Goal: Information Seeking & Learning: Learn about a topic

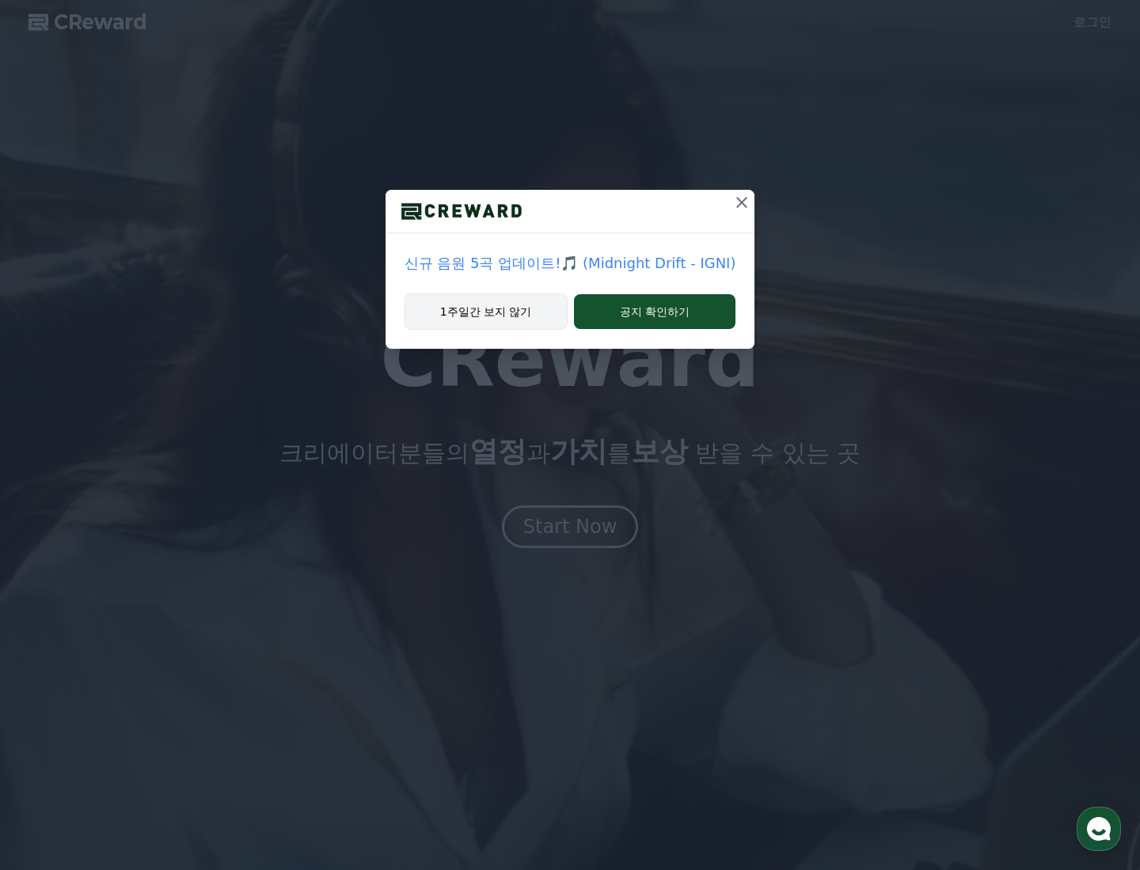
click at [529, 319] on button "1주일간 보지 않기" at bounding box center [485, 312] width 163 height 36
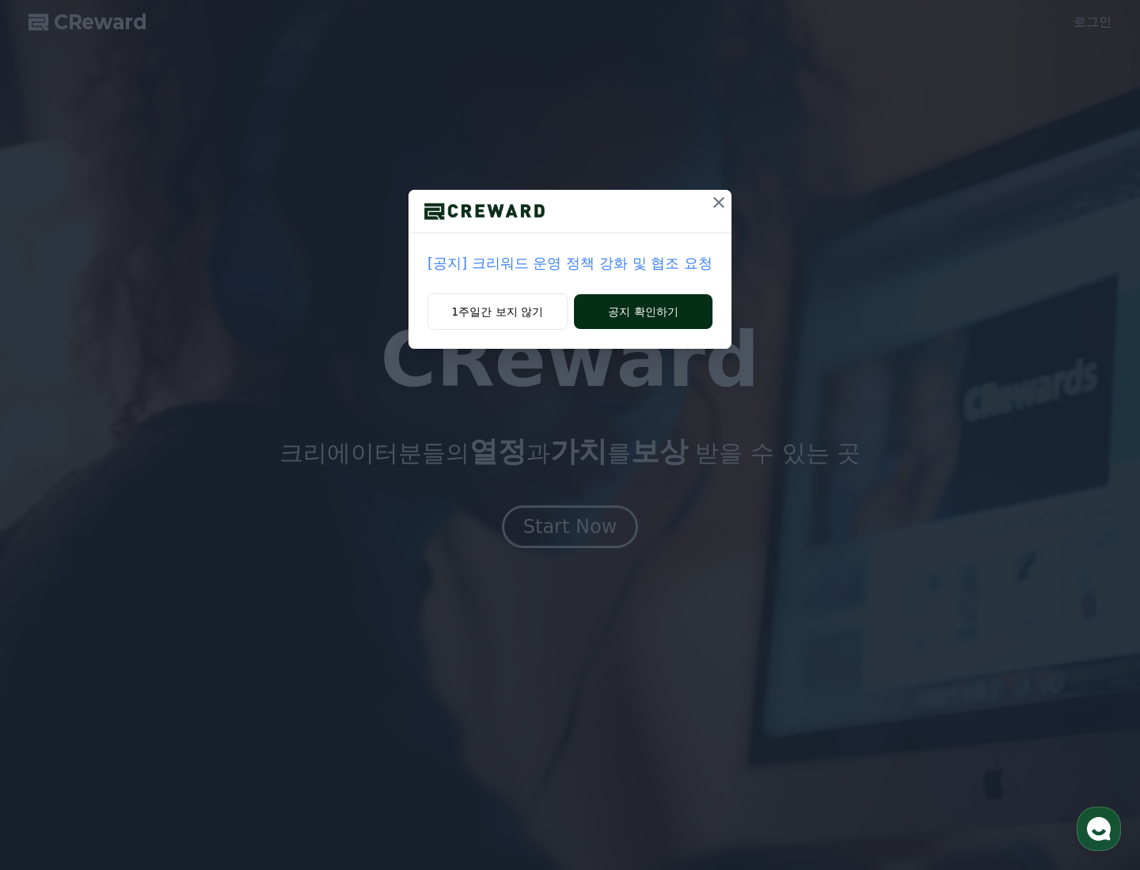
click at [607, 310] on button "공지 확인하기" at bounding box center [643, 311] width 138 height 35
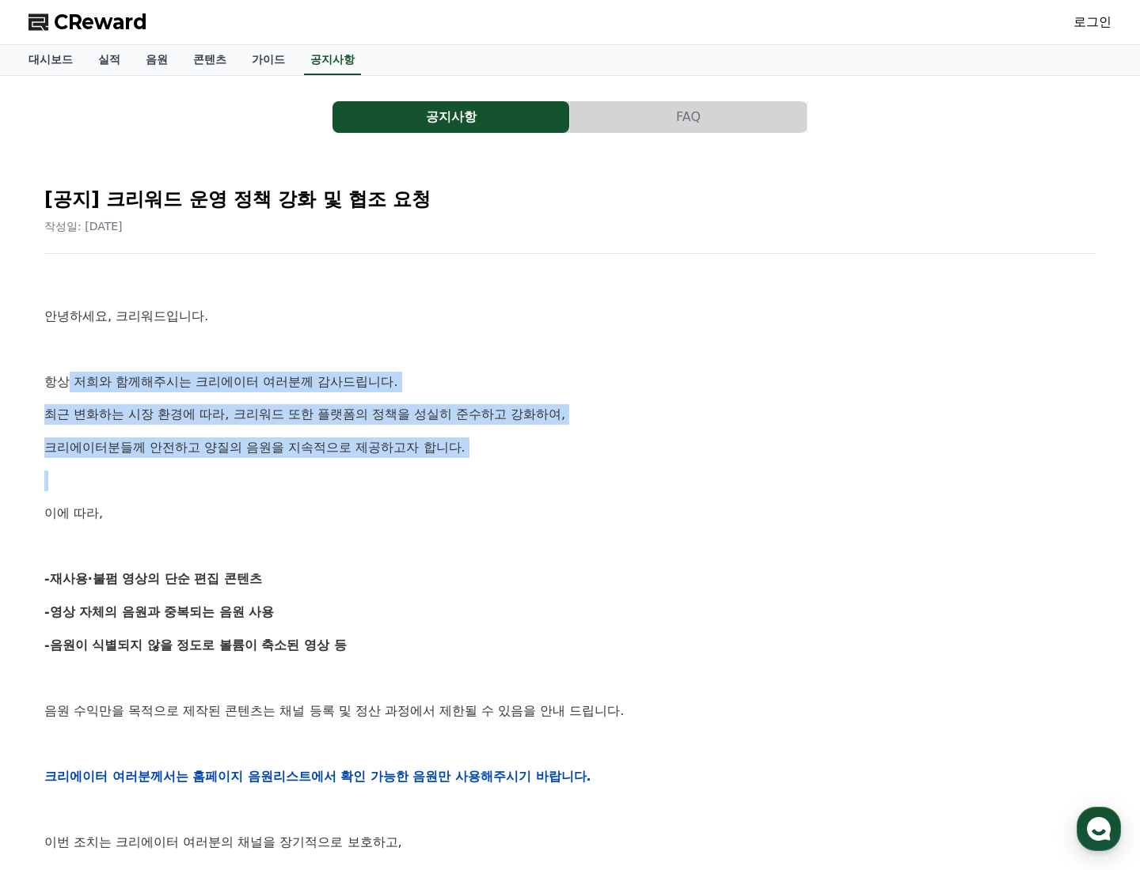
drag, startPoint x: 66, startPoint y: 377, endPoint x: 400, endPoint y: 472, distance: 347.2
click at [400, 472] on div "안녕하세요, 크리워드입니다. 항상 저희와 함께해주시는 크리에이터 여러분께 감사드립니다. 최근 변화하는 시장 환경에 따라, 크리워드 또한 플랫폼…" at bounding box center [569, 776] width 1051 height 1007
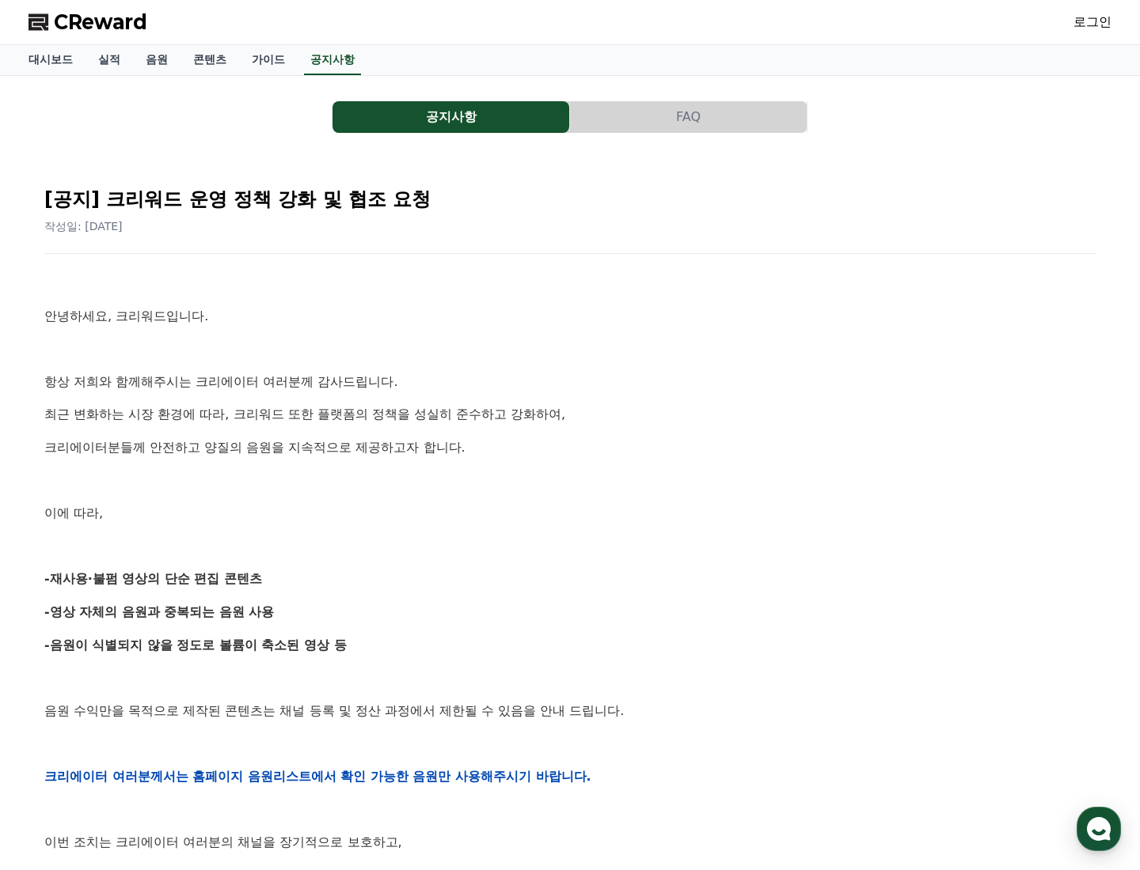
click at [400, 472] on p at bounding box center [569, 481] width 1051 height 21
drag, startPoint x: 254, startPoint y: 578, endPoint x: 347, endPoint y: 583, distance: 93.5
click at [347, 583] on p "-재사용·불펌 영상의 단순 편집 콘텐츠" at bounding box center [569, 579] width 1051 height 21
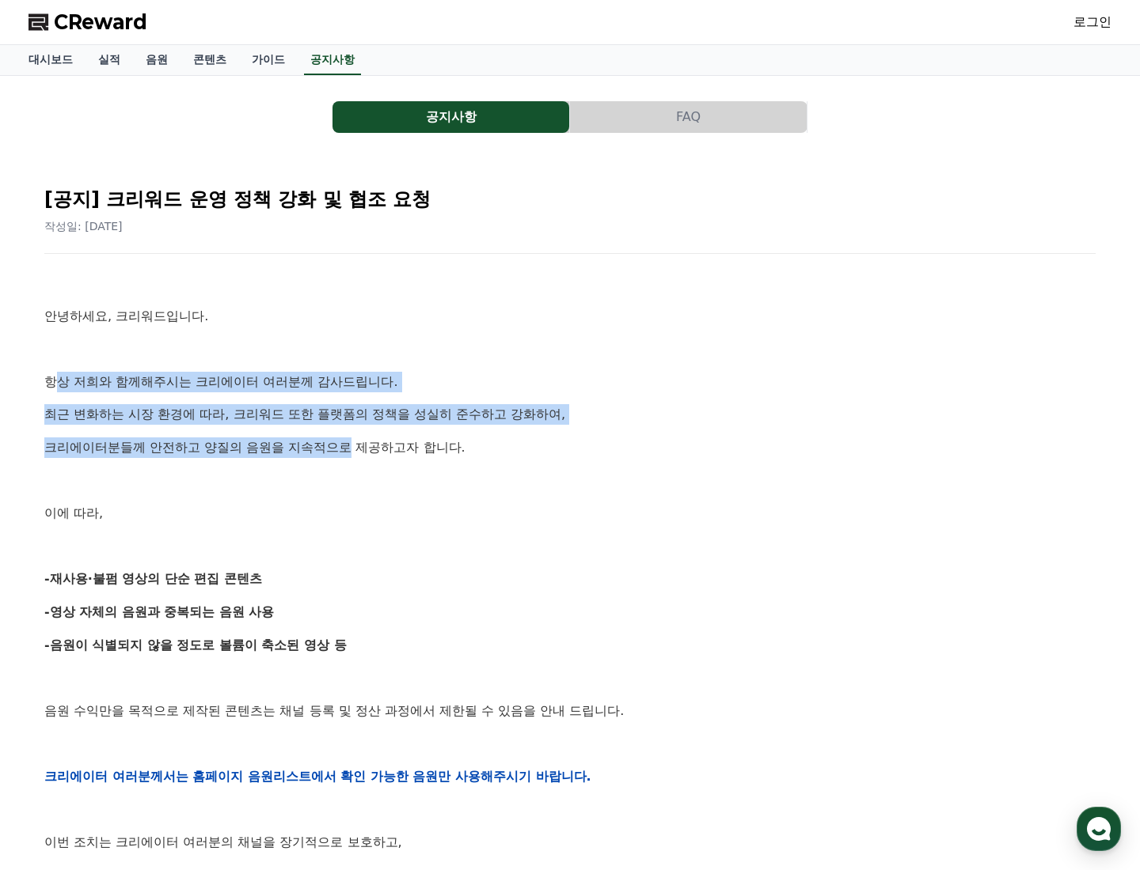
drag, startPoint x: 63, startPoint y: 383, endPoint x: 393, endPoint y: 442, distance: 335.3
click at [384, 439] on div "안녕하세요, 크리워드입니다. 항상 저희와 함께해주시는 크리에이터 여러분께 감사드립니다. 최근 변화하는 시장 환경에 따라, 크리워드 또한 플랫폼…" at bounding box center [569, 776] width 1051 height 1007
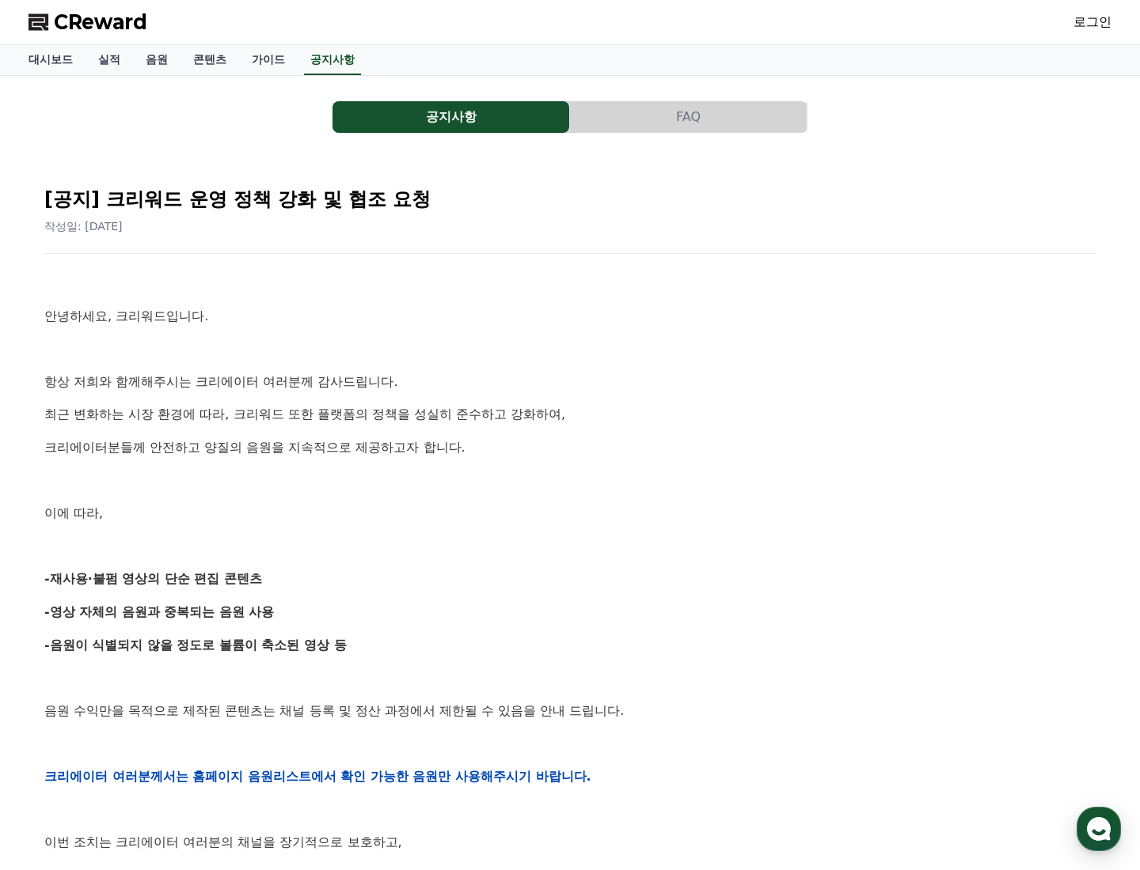
click at [396, 444] on p "크리에이터분들께 안전하고 양질의 음원을 지속적으로 제공하고자 합니다." at bounding box center [569, 448] width 1051 height 21
drag, startPoint x: 45, startPoint y: 602, endPoint x: 216, endPoint y: 612, distance: 171.2
click at [189, 605] on p "-영상 자체의 음원과 중복되는 음원 사용" at bounding box center [569, 612] width 1051 height 21
drag, startPoint x: 216, startPoint y: 612, endPoint x: 31, endPoint y: 623, distance: 185.5
click at [214, 613] on strong "-영상 자체의 음원과 중복되는 음원 사용" at bounding box center [159, 612] width 230 height 15
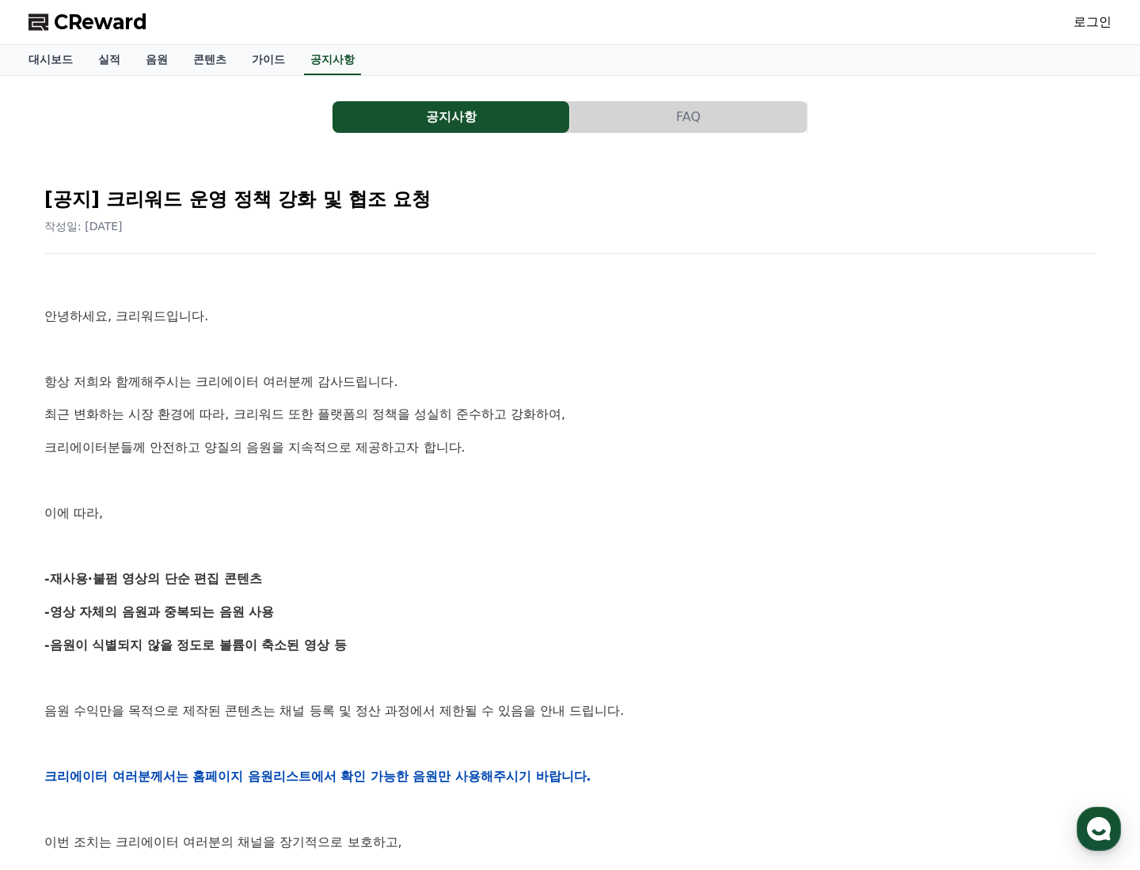
click at [32, 623] on div "[공지] 크리워드 운영 정책 강화 및 협조 요청 작성일: 2025-09-15 안녕하세요, 크리워드입니다. 항상 저희와 함께해주시는 크리에이터 …" at bounding box center [569, 750] width 1083 height 1185
drag, startPoint x: 77, startPoint y: 612, endPoint x: 311, endPoint y: 616, distance: 234.3
click at [311, 616] on p "-영상 자체의 음원과 중복되는 음원 사용" at bounding box center [569, 612] width 1051 height 21
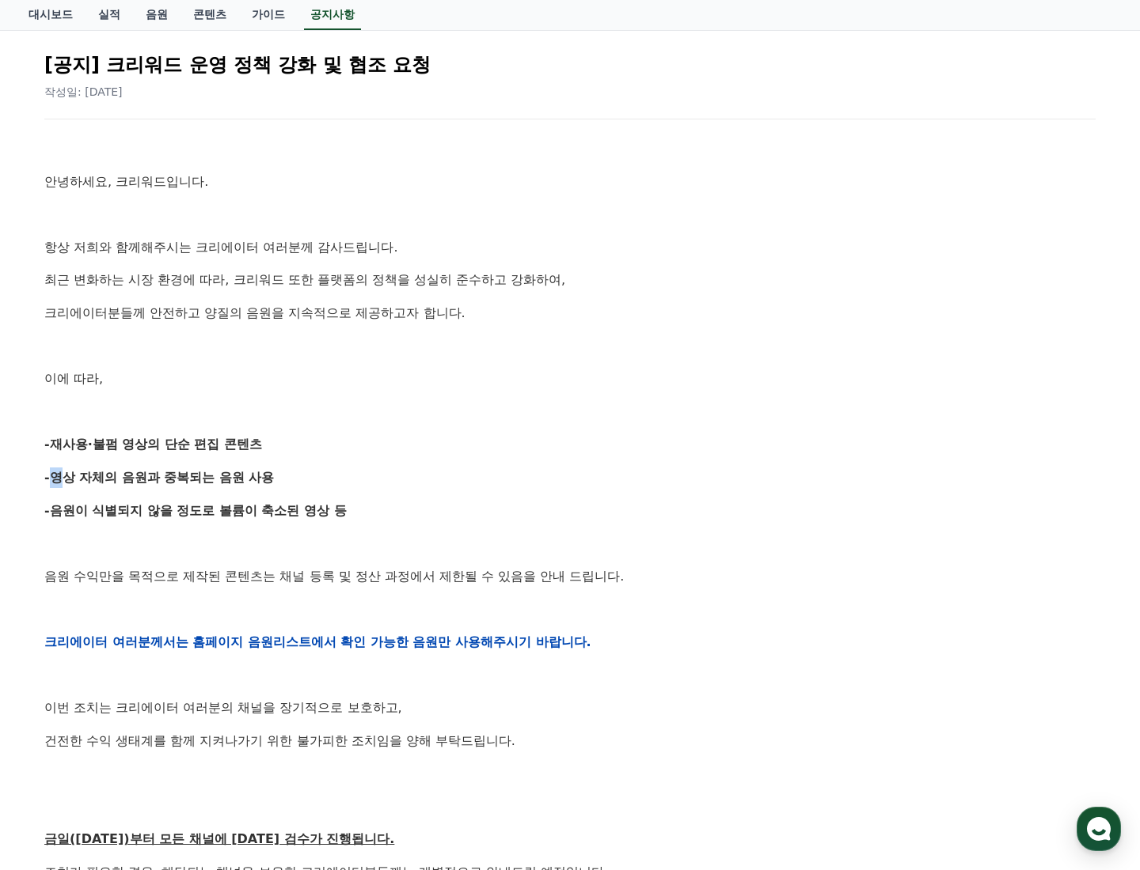
click at [45, 484] on strong "-영상 자체의 음원과 중복되는 음원 사용" at bounding box center [159, 477] width 230 height 15
drag, startPoint x: 40, startPoint y: 474, endPoint x: 284, endPoint y: 471, distance: 243.8
click at [284, 471] on div "[공지] 크리워드 운영 정책 강화 및 협조 요청 작성일: 2025-09-15 안녕하세요, 크리워드입니다. 항상 저희와 함께해주시는 크리에이터 …" at bounding box center [570, 616] width 1070 height 1173
drag, startPoint x: 37, startPoint y: 511, endPoint x: 274, endPoint y: 528, distance: 237.2
click at [390, 507] on div "[공지] 크리워드 운영 정책 강화 및 협조 요청 작성일: 2025-09-15 안녕하세요, 크리워드입니다. 항상 저희와 함께해주시는 크리에이터 …" at bounding box center [570, 616] width 1070 height 1173
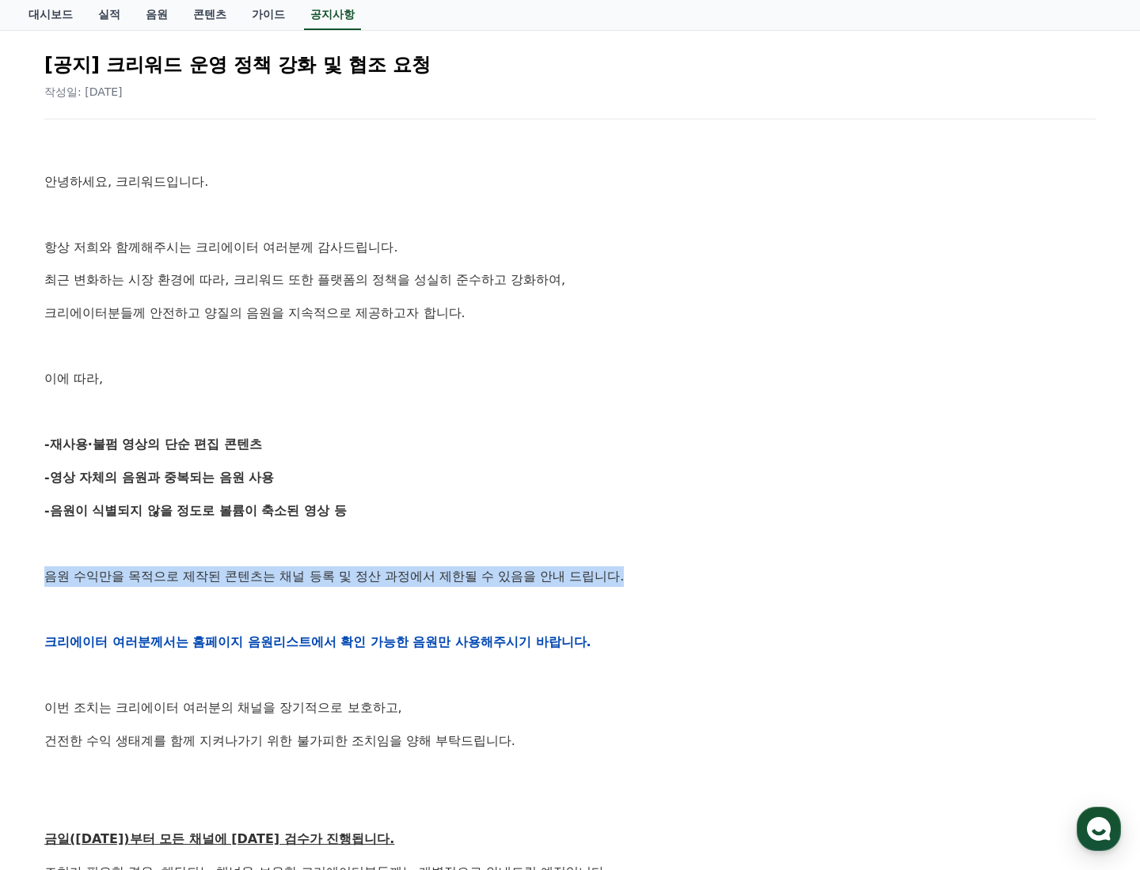
drag, startPoint x: 11, startPoint y: 582, endPoint x: 693, endPoint y: 577, distance: 682.1
click at [693, 577] on div "공지사항 FAQ [공지] 크리워드 운영 정책 강화 및 협조 요청 작성일: 2025-09-15 안녕하세요, 크리워드입니다. 항상 저희와 함께해주…" at bounding box center [570, 581] width 1140 height 1280
drag, startPoint x: 47, startPoint y: 477, endPoint x: 314, endPoint y: 477, distance: 267.5
click at [314, 477] on div "[공지] 크리워드 운영 정책 강화 및 협조 요청 작성일: 2025-09-15 안녕하세요, 크리워드입니다. 항상 저희와 함께해주시는 크리에이터 …" at bounding box center [570, 616] width 1070 height 1173
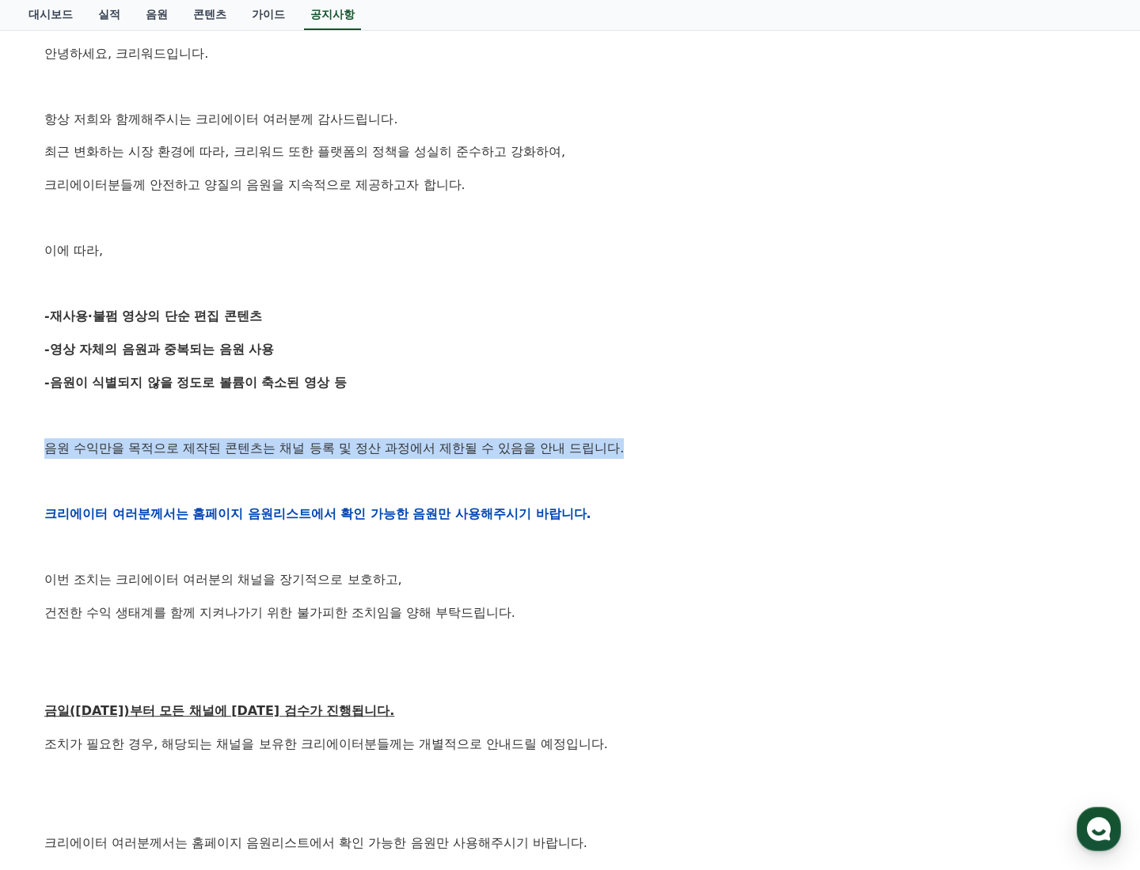
scroll to position [270, 0]
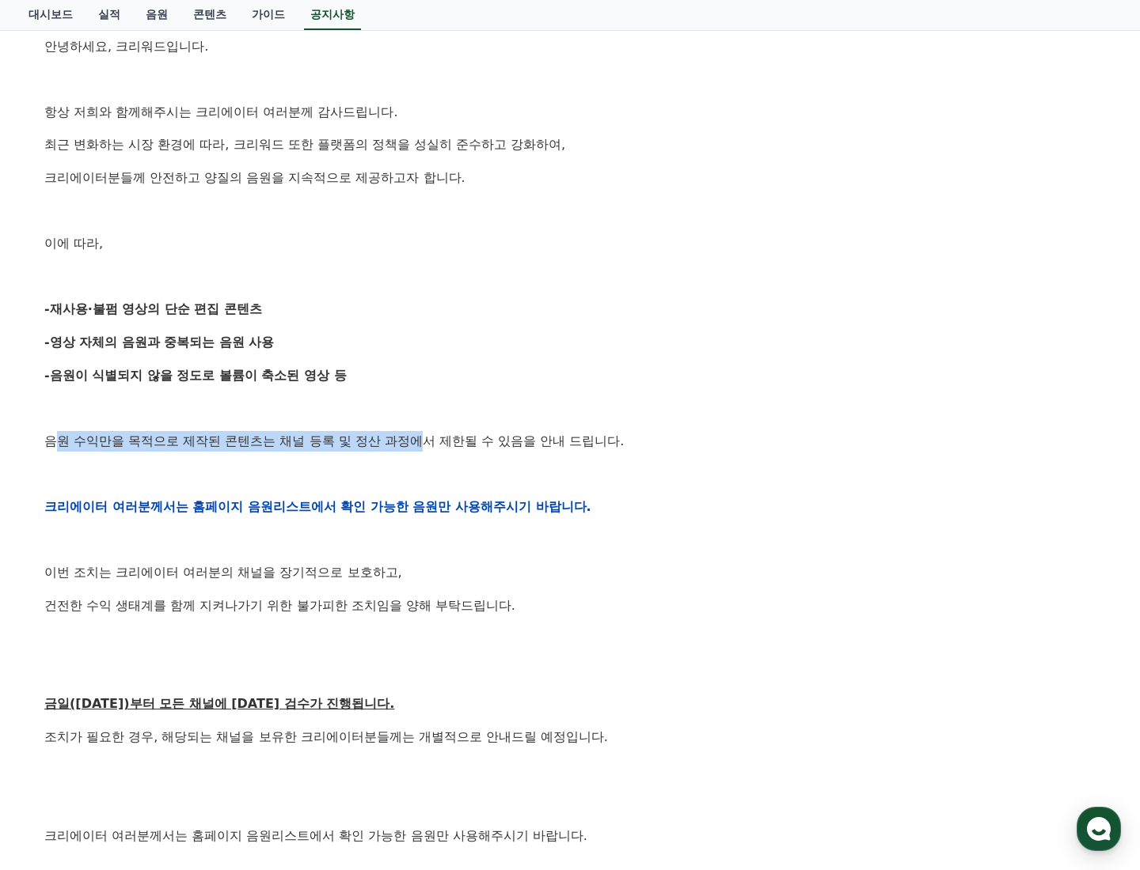
drag, startPoint x: 63, startPoint y: 447, endPoint x: 490, endPoint y: 445, distance: 426.5
click at [472, 445] on p "음원 수익만을 목적으로 제작된 콘텐츠는 채널 등록 및 정산 과정에서 제한될 수 있음을 안내 드립니다." at bounding box center [569, 441] width 1051 height 21
click at [490, 445] on p "음원 수익만을 목적으로 제작된 콘텐츠는 채널 등록 및 정산 과정에서 제한될 수 있음을 안내 드립니다." at bounding box center [569, 441] width 1051 height 21
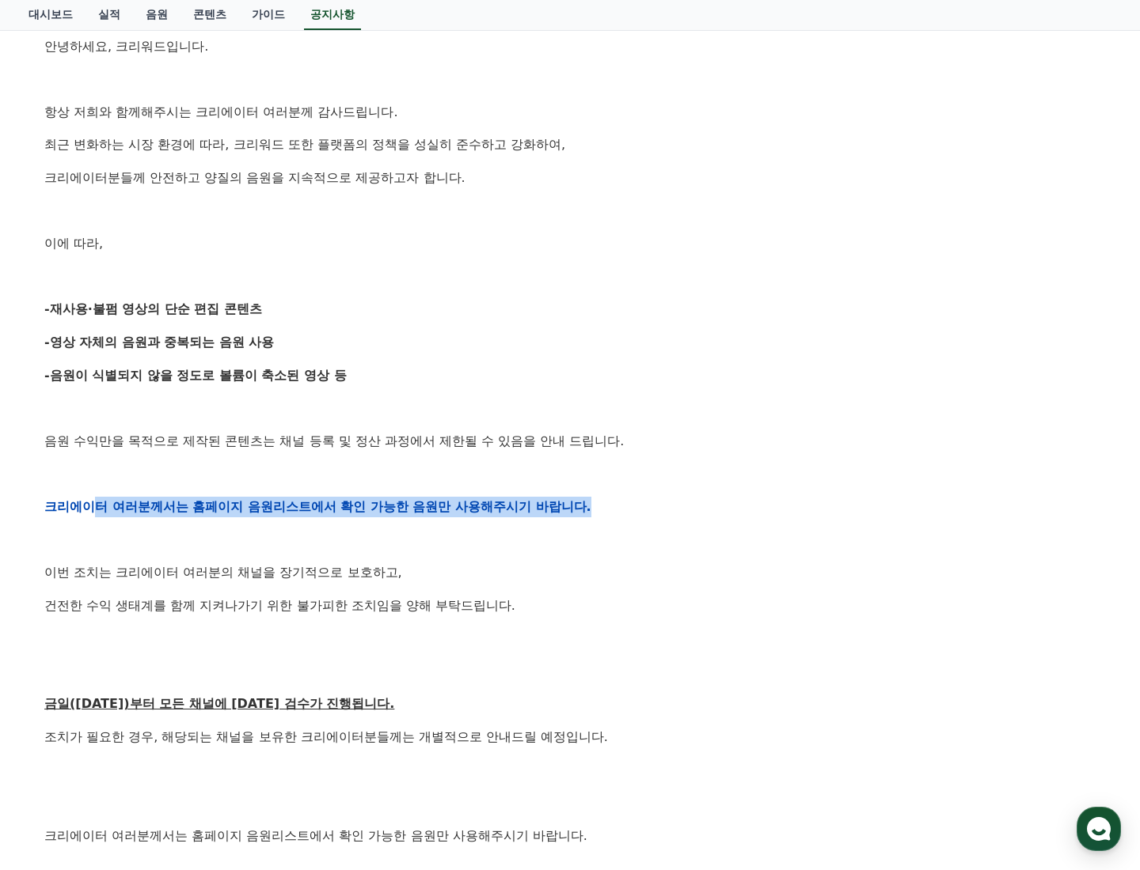
drag, startPoint x: 90, startPoint y: 509, endPoint x: 638, endPoint y: 510, distance: 547.6
click at [638, 510] on p "크리에이터 여러분께서는 홈페이지 음원리스트에서 확인 가능한 음원만 사용해주시기 바랍니다." at bounding box center [569, 507] width 1051 height 21
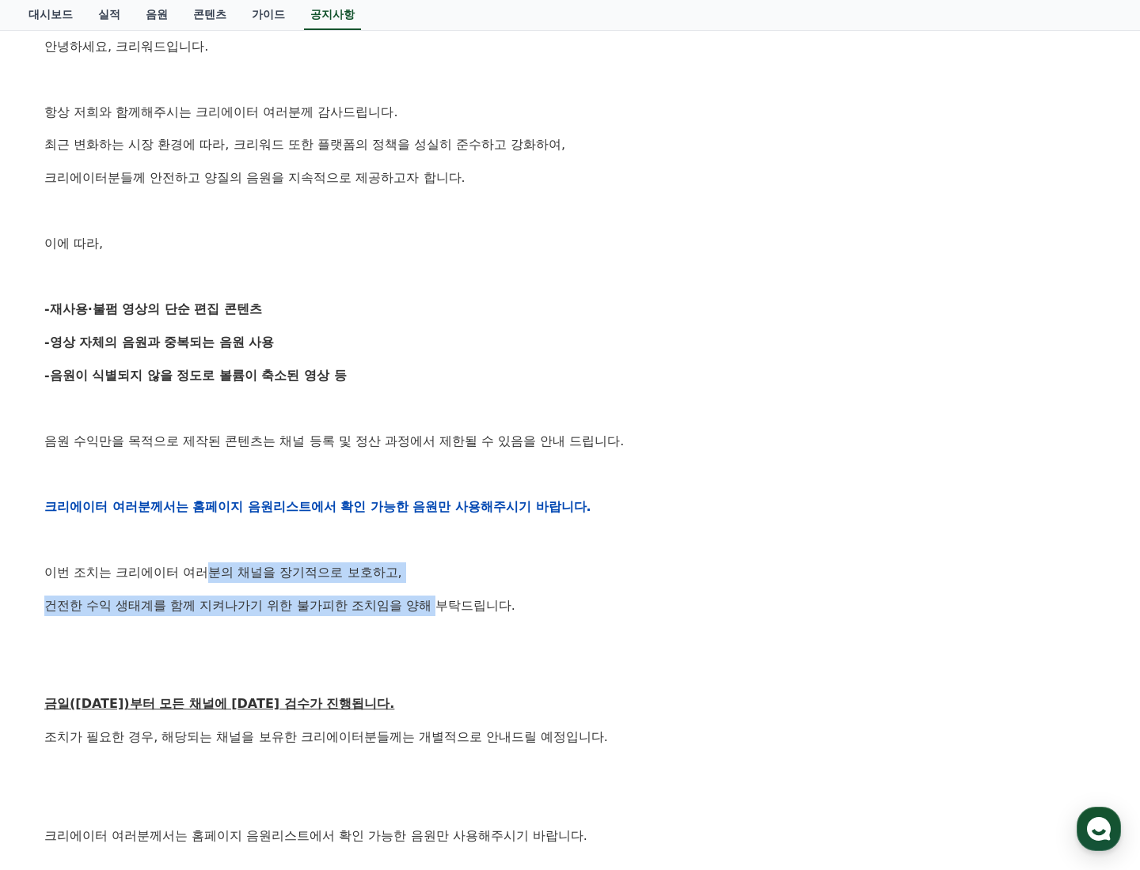
drag, startPoint x: 264, startPoint y: 580, endPoint x: 457, endPoint y: 591, distance: 193.4
click at [457, 591] on div "안녕하세요, 크리워드입니다. 항상 저희와 함께해주시는 크리에이터 여러분께 감사드립니다. 최근 변화하는 시장 환경에 따라, 크리워드 또한 플랫폼…" at bounding box center [569, 506] width 1051 height 1007
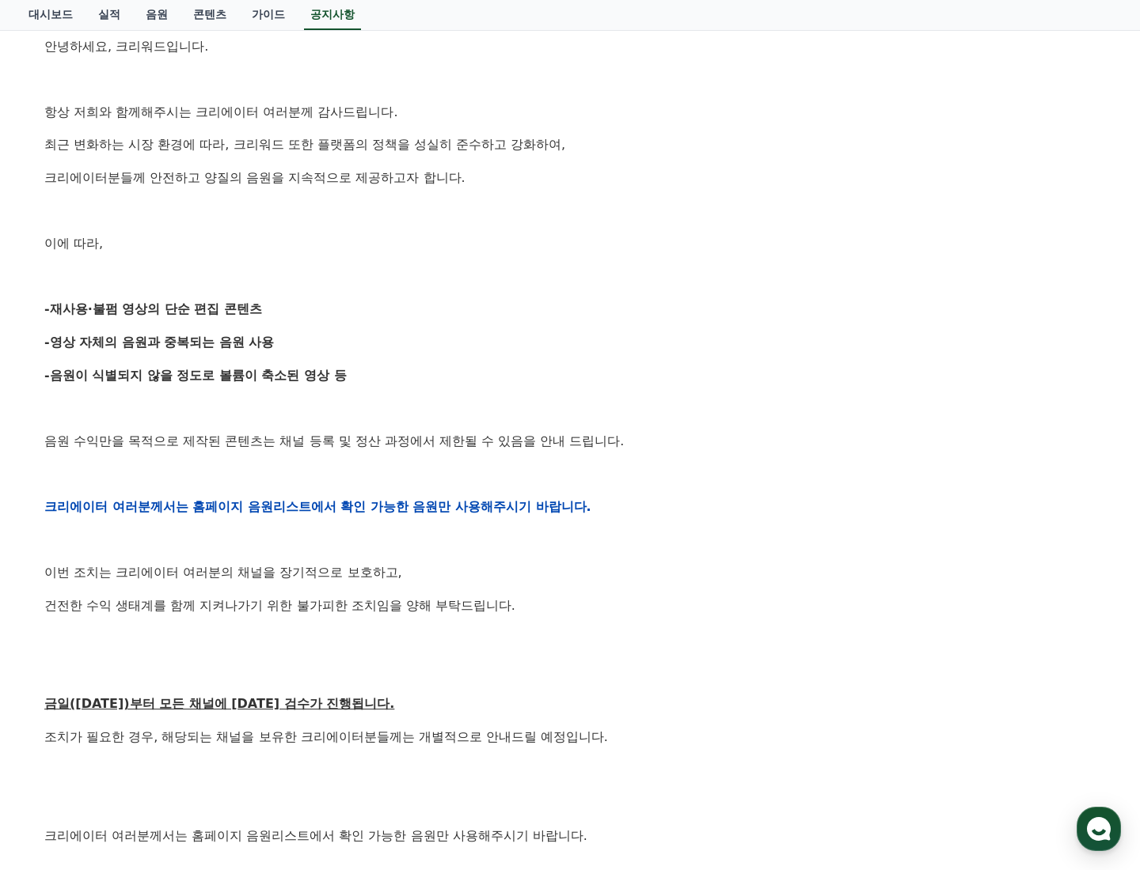
click at [495, 604] on p "건전한 수익 생태계를 함께 지켜나가기 위한 불가피한 조치임을 양해 부탁드립니다." at bounding box center [569, 606] width 1051 height 21
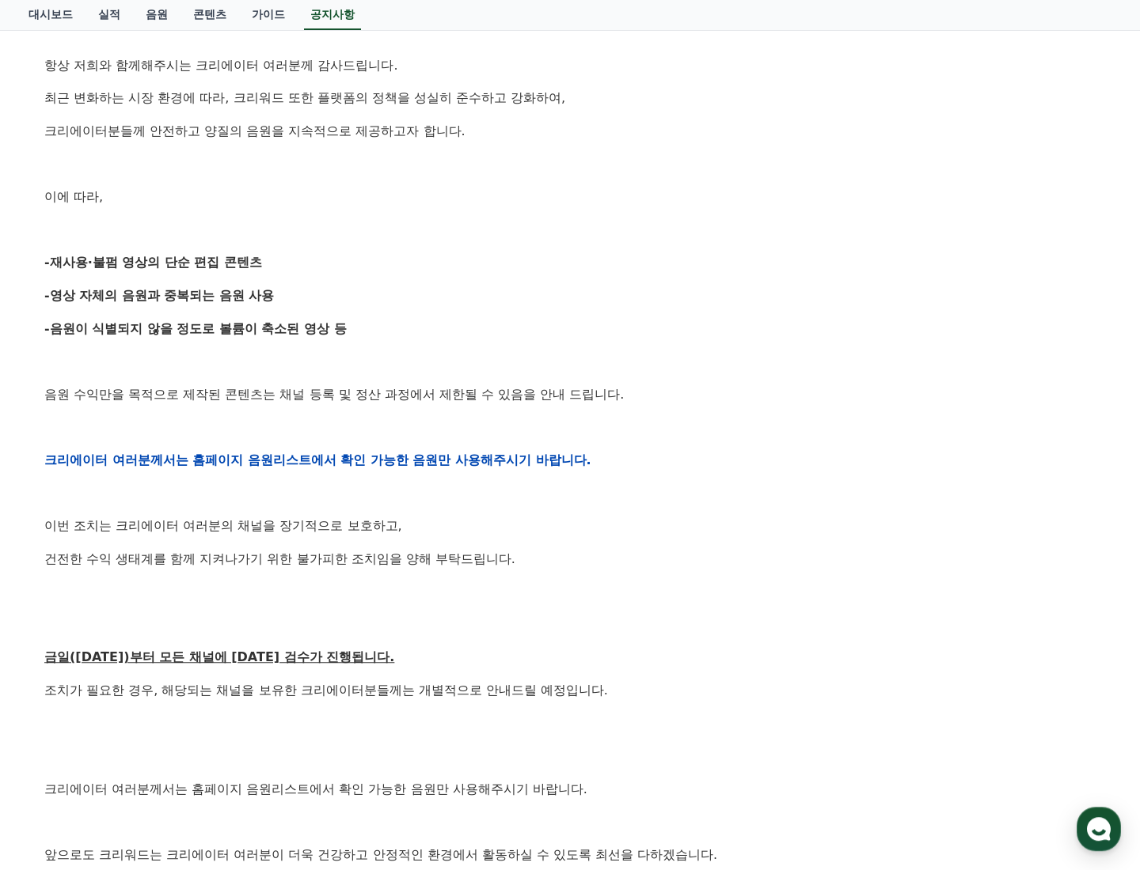
scroll to position [337, 0]
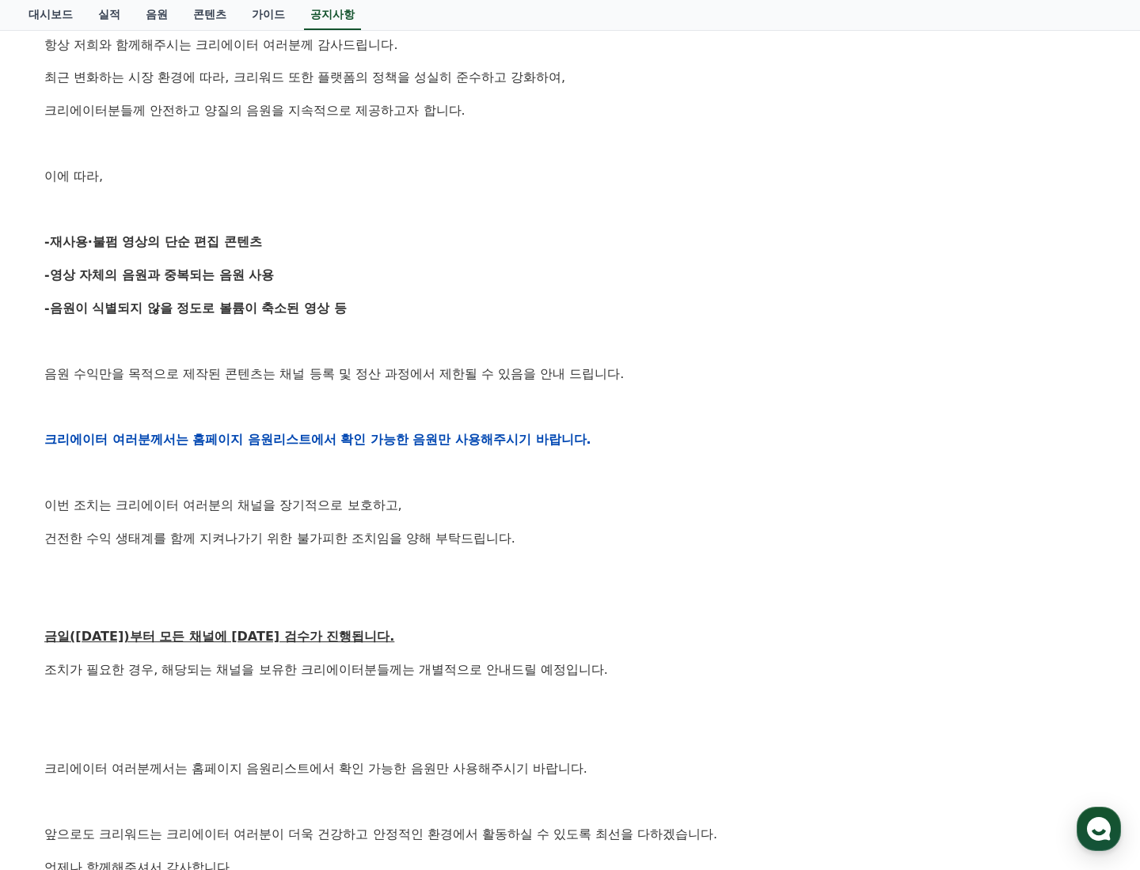
drag, startPoint x: 142, startPoint y: 615, endPoint x: 492, endPoint y: 625, distance: 350.7
click at [430, 620] on div "안녕하세요, 크리워드입니다. 항상 저희와 함께해주시는 크리에이터 여러분께 감사드립니다. 최근 변화하는 시장 환경에 따라, 크리워드 또한 플랫폼…" at bounding box center [569, 439] width 1051 height 1007
click at [505, 629] on p "금일(9월15일)부터 모든 채널에 대한 검수가 진행됩니다." at bounding box center [569, 637] width 1051 height 21
drag, startPoint x: 366, startPoint y: 643, endPoint x: 487, endPoint y: 666, distance: 123.2
click at [431, 648] on div "안녕하세요, 크리워드입니다. 항상 저희와 함께해주시는 크리에이터 여러분께 감사드립니다. 최근 변화하는 시장 환경에 따라, 크리워드 또한 플랫폼…" at bounding box center [569, 439] width 1051 height 1007
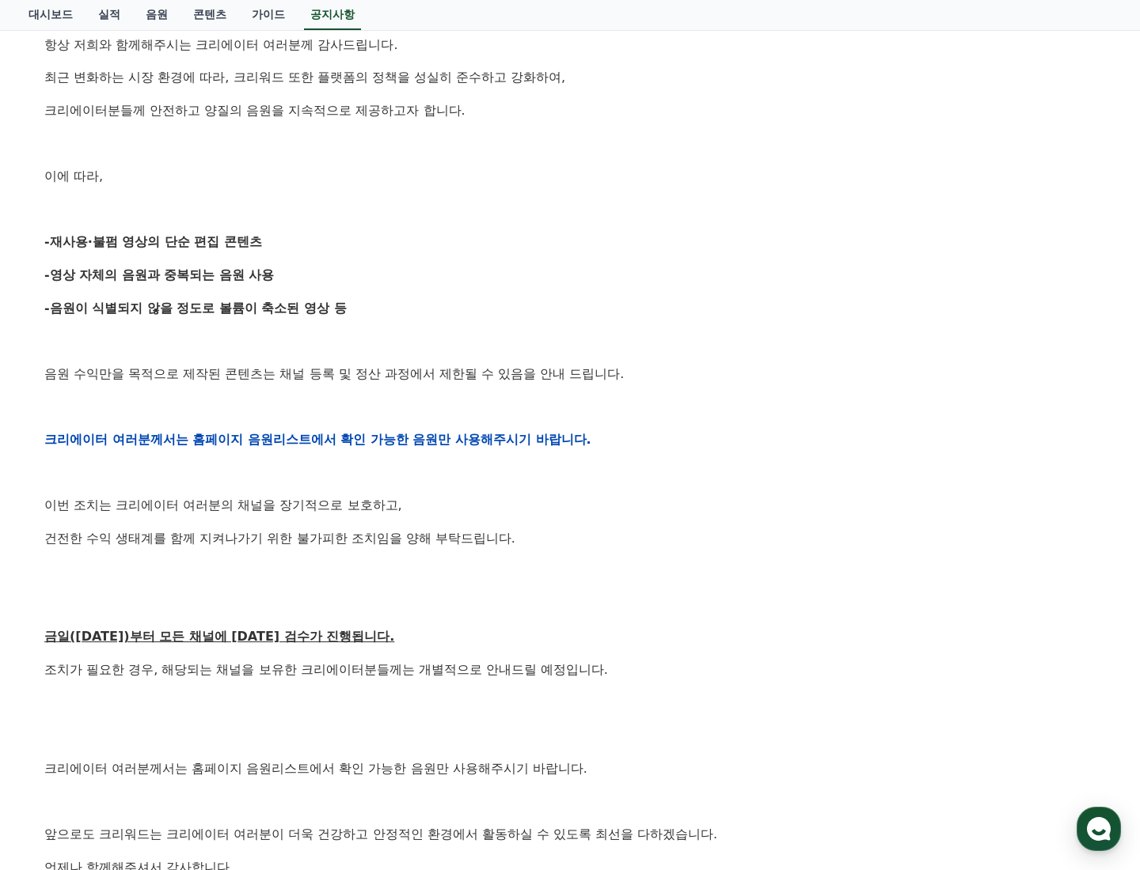
click at [498, 673] on p "조치가 필요한 경우, 해당되는 채널을 보유한 크리에이터분들께는 개별적으로 안내드릴 예정입니다." at bounding box center [569, 670] width 1051 height 21
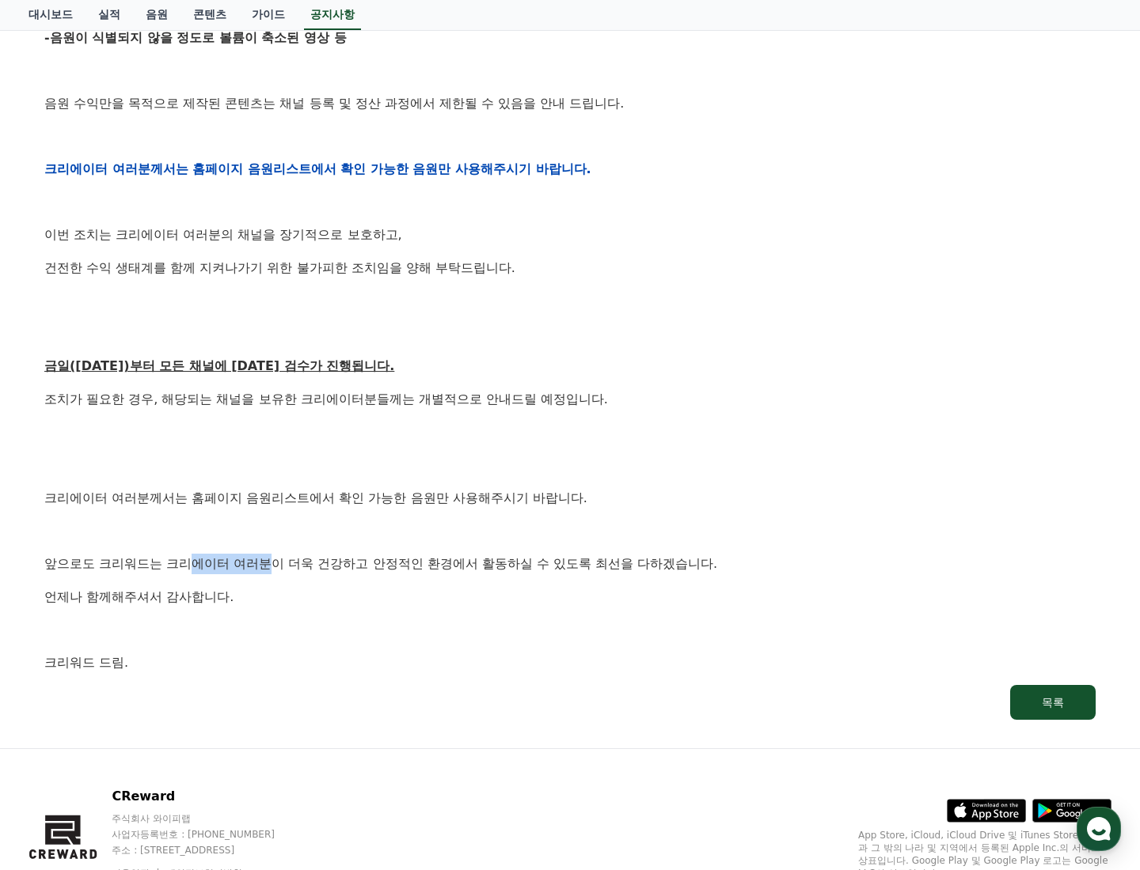
drag, startPoint x: 408, startPoint y: 593, endPoint x: 618, endPoint y: 666, distance: 222.7
click at [484, 612] on div "안녕하세요, 크리워드입니다. 항상 저희와 함께해주시는 크리에이터 여러분께 감사드립니다. 최근 변화하는 시장 환경에 따라, 크리워드 또한 플랫폼…" at bounding box center [569, 168] width 1051 height 1007
click at [621, 668] on p "크리워드 드림." at bounding box center [569, 663] width 1051 height 21
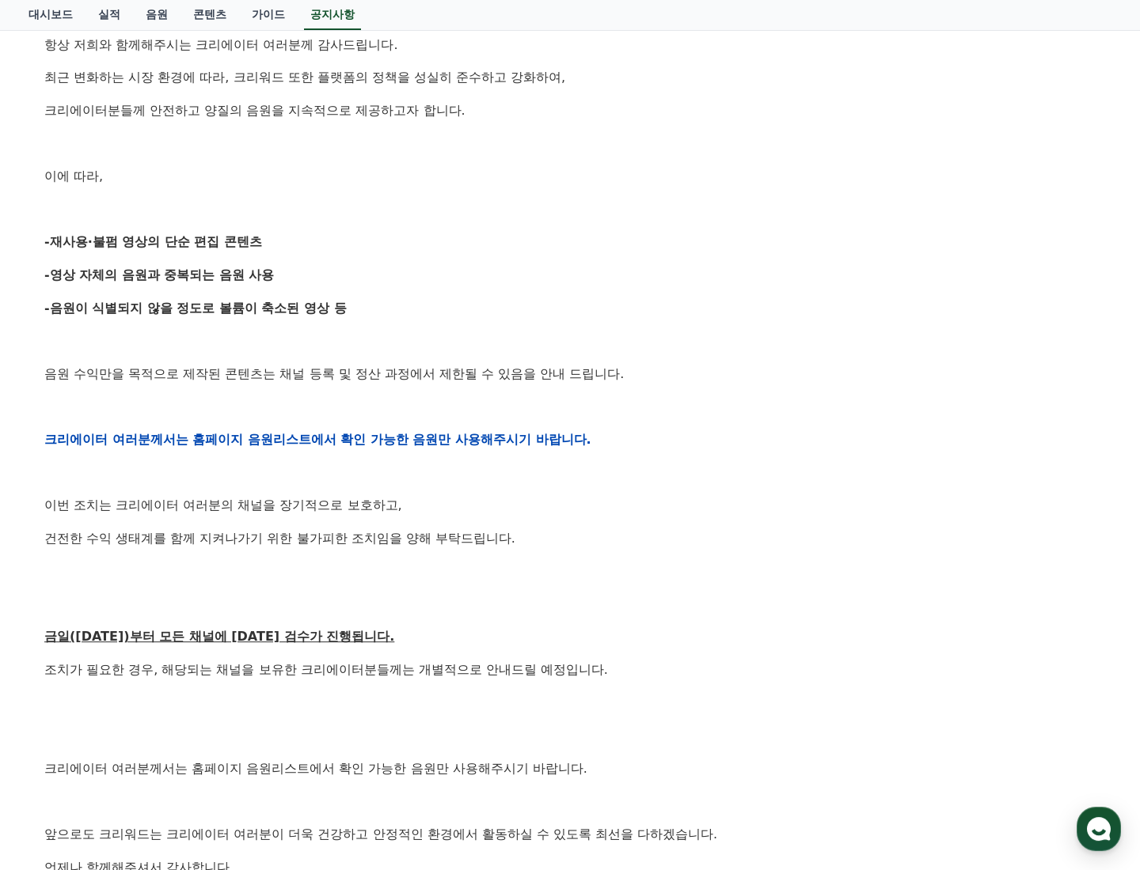
scroll to position [135, 0]
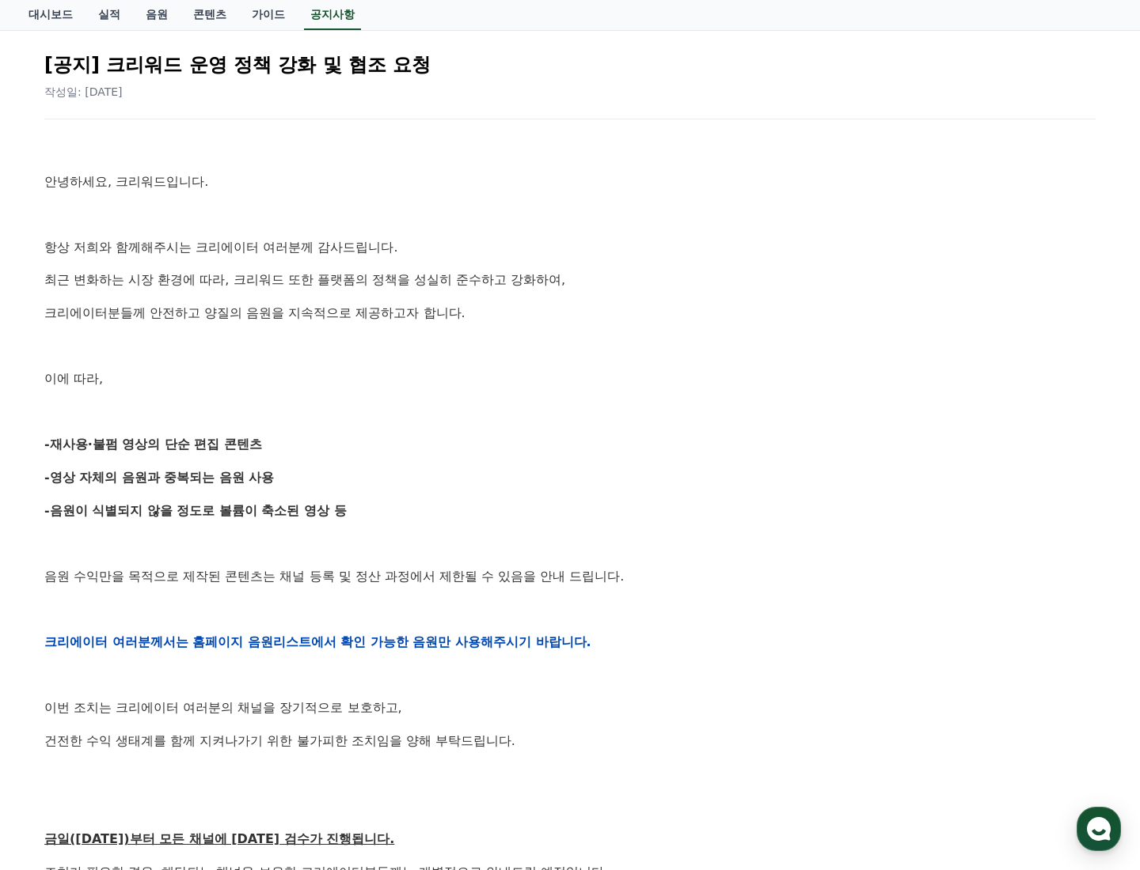
drag, startPoint x: 204, startPoint y: 465, endPoint x: 428, endPoint y: 493, distance: 225.8
click at [425, 491] on div "[공지] 크리워드 운영 정책 강화 및 협조 요청 작성일: 2025-09-15 안녕하세요, 크리워드입니다. 항상 저희와 함께해주시는 크리에이터 …" at bounding box center [570, 616] width 1070 height 1173
click at [428, 493] on div "안녕하세요, 크리워드입니다. 항상 저희와 함께해주시는 크리에이터 여러분께 감사드립니다. 최근 변화하는 시장 환경에 따라, 크리워드 또한 플랫폼…" at bounding box center [569, 641] width 1051 height 1007
drag, startPoint x: 436, startPoint y: 513, endPoint x: 175, endPoint y: 464, distance: 265.7
click at [175, 464] on div "안녕하세요, 크리워드입니다. 항상 저희와 함께해주시는 크리에이터 여러분께 감사드립니다. 최근 변화하는 시장 환경에 따라, 크리워드 또한 플랫폼…" at bounding box center [569, 641] width 1051 height 1007
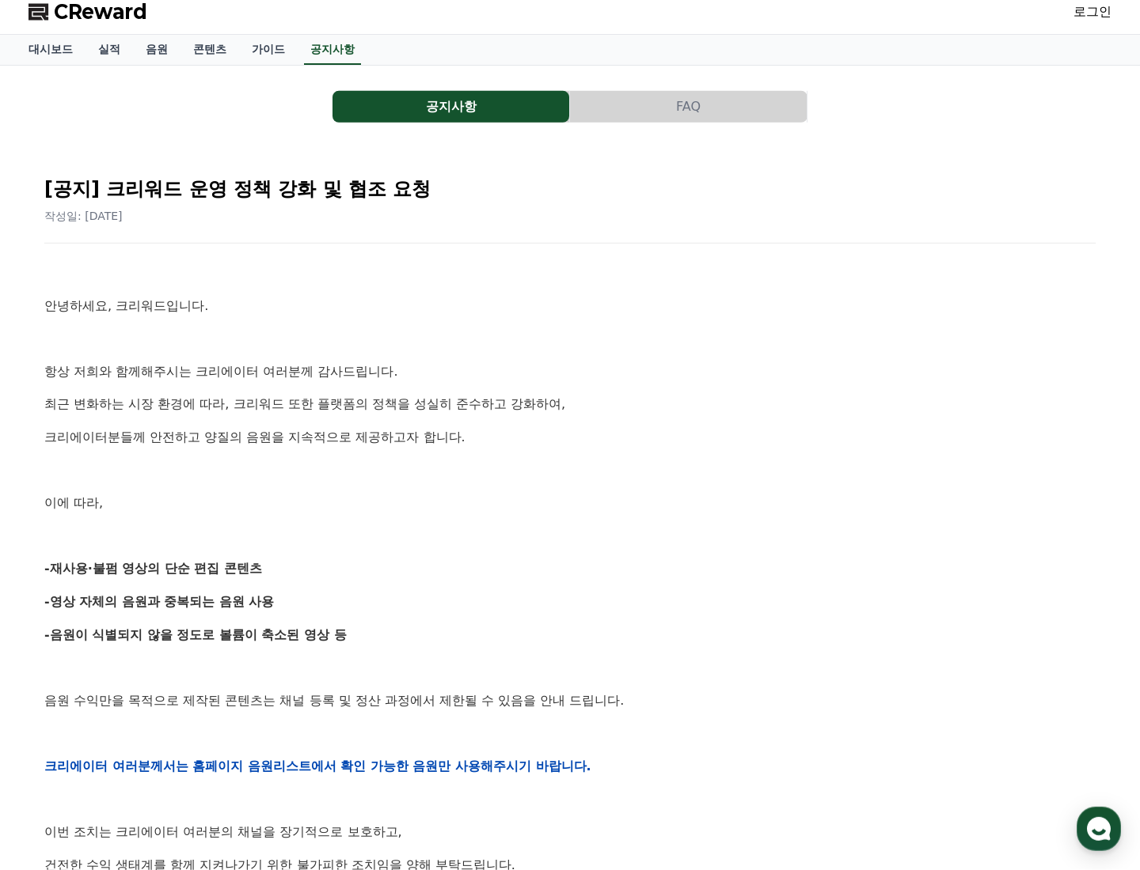
scroll to position [0, 0]
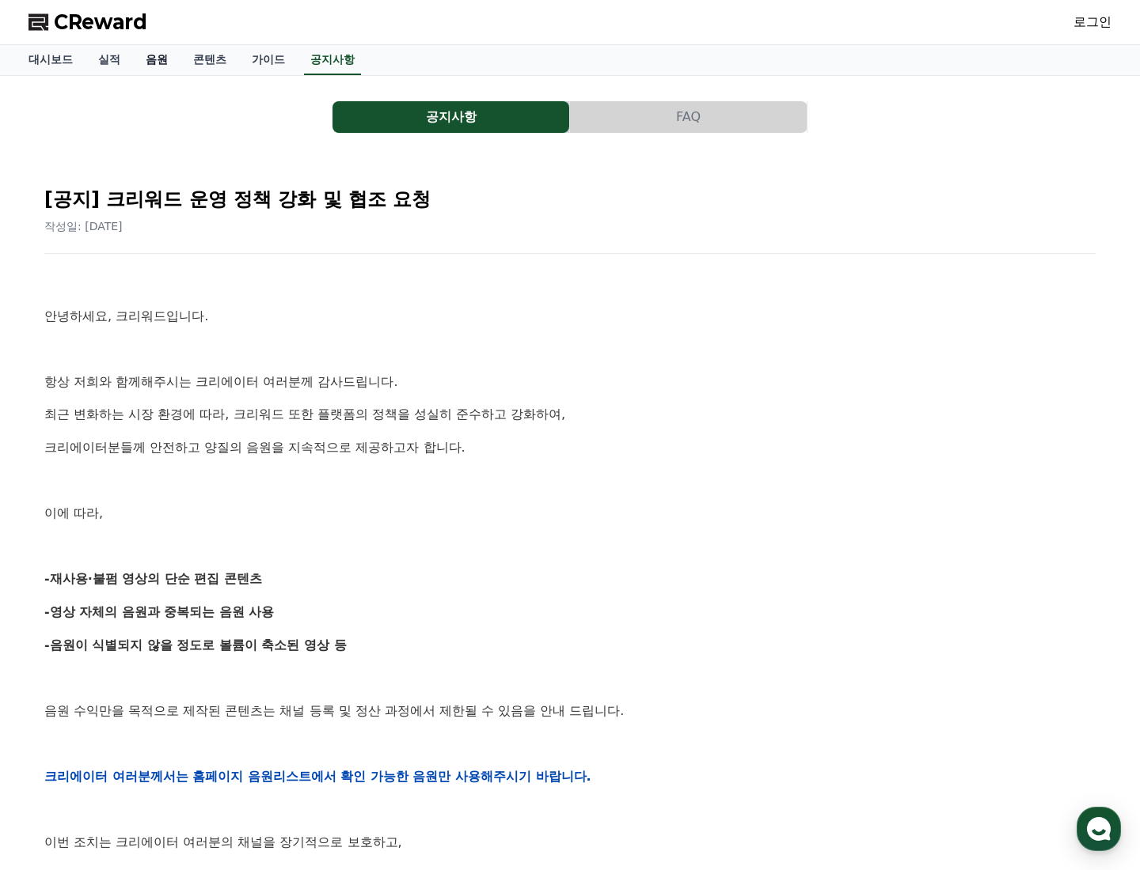
click at [154, 55] on link "음원" at bounding box center [156, 60] width 47 height 30
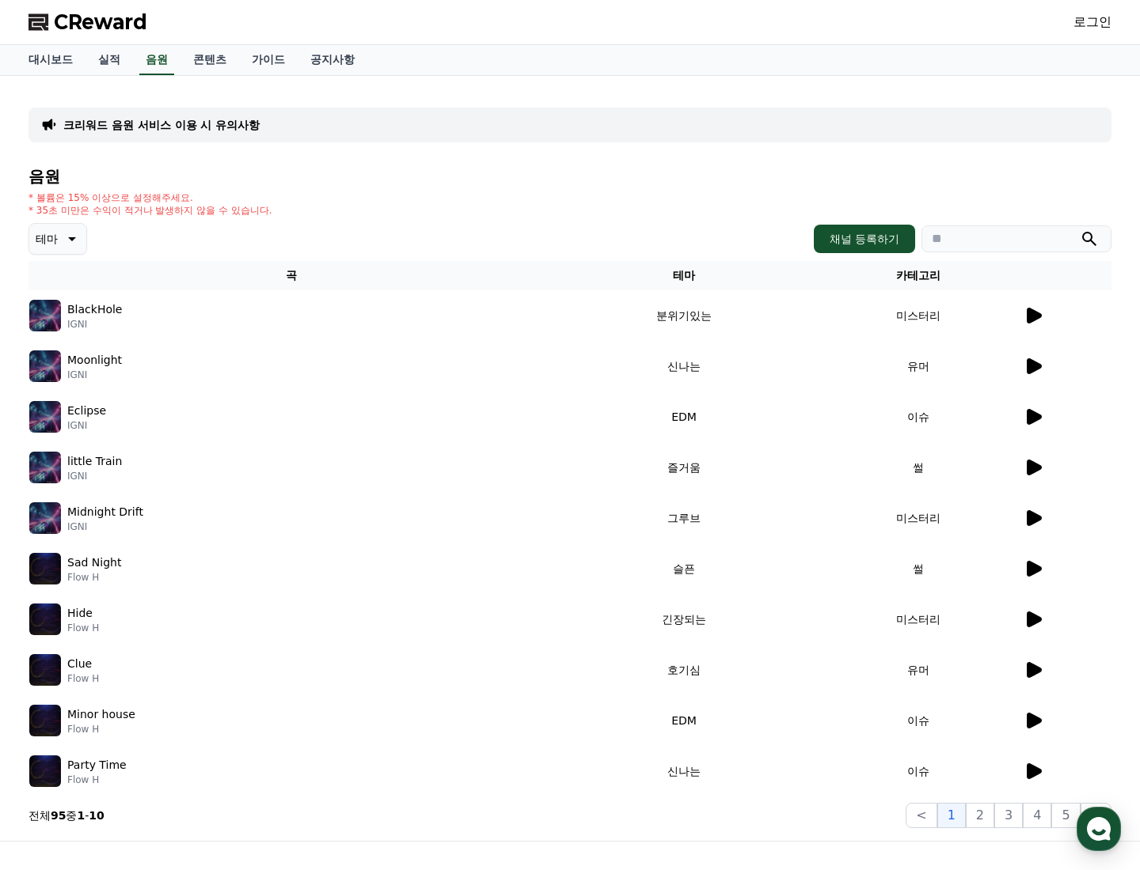
click at [66, 230] on icon at bounding box center [70, 238] width 19 height 19
click at [53, 313] on button "밝은" at bounding box center [48, 311] width 35 height 35
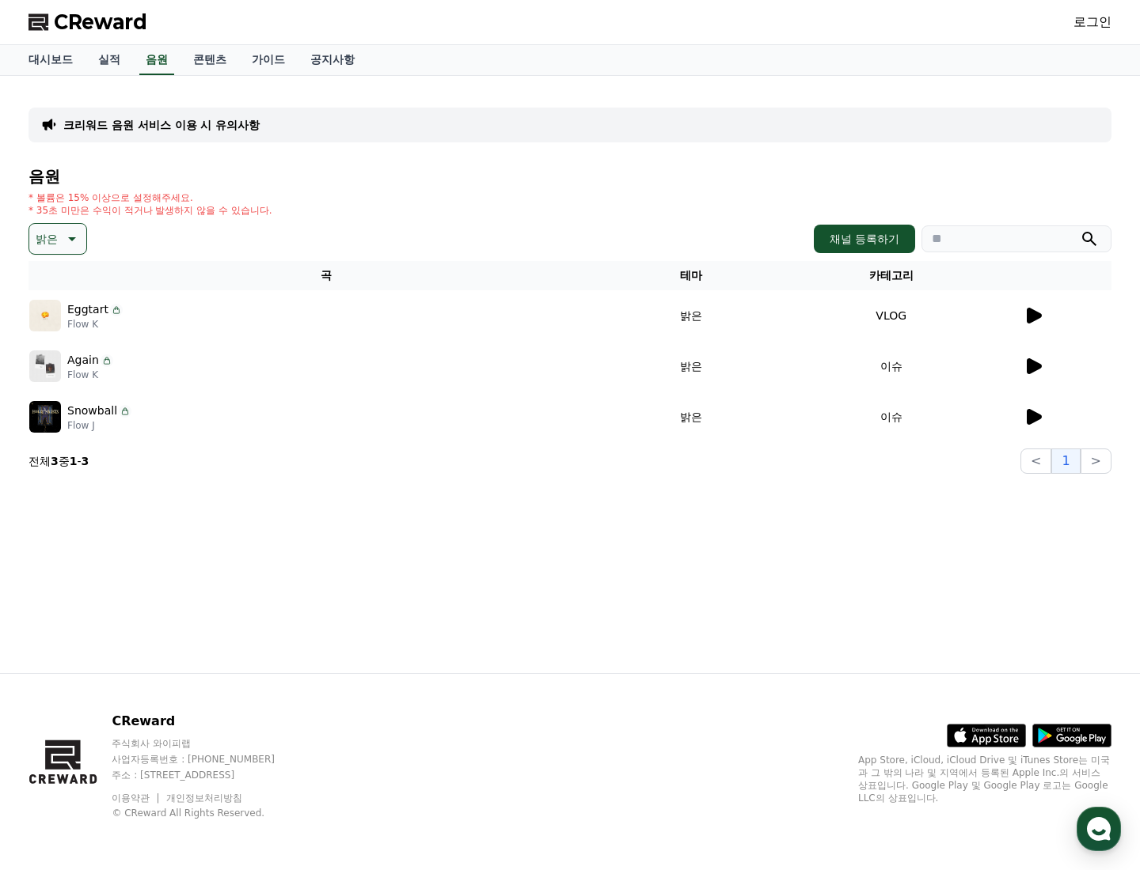
click at [1033, 311] on icon at bounding box center [1033, 316] width 15 height 16
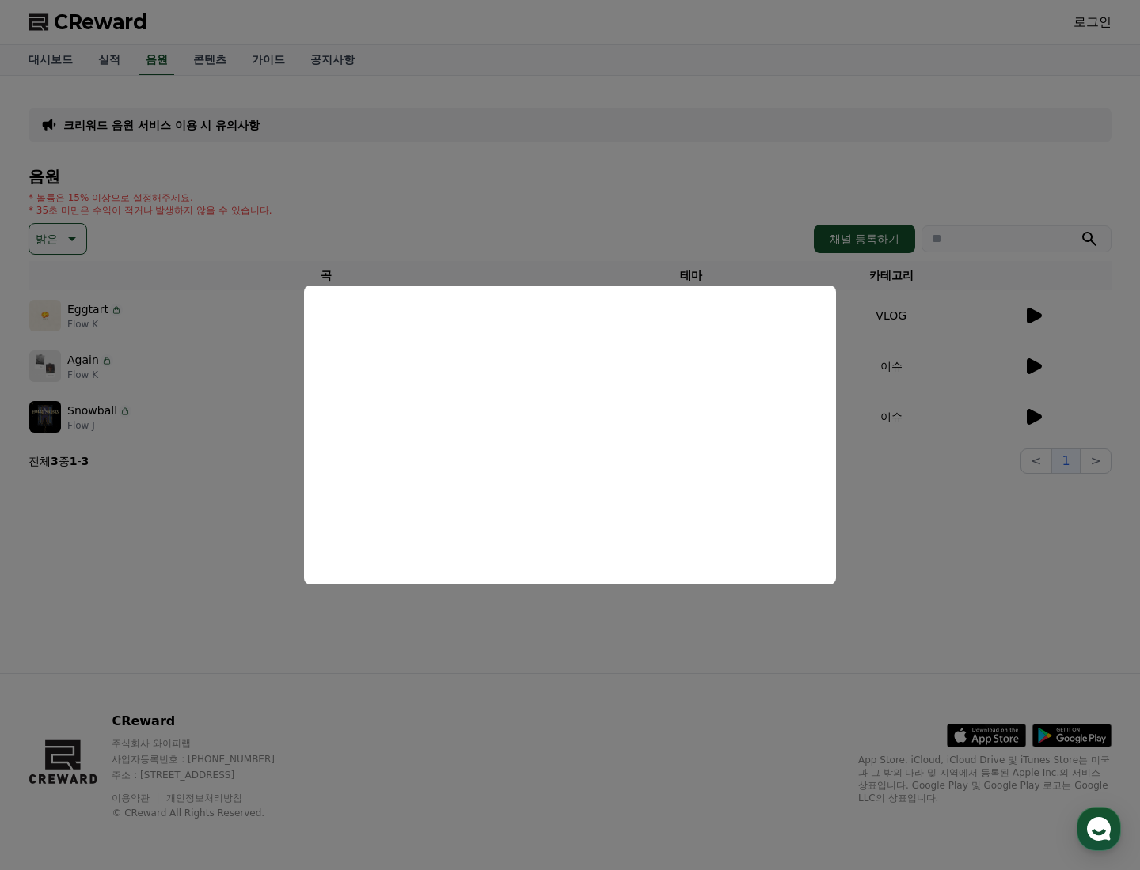
click at [427, 199] on button "close modal" at bounding box center [570, 435] width 1140 height 870
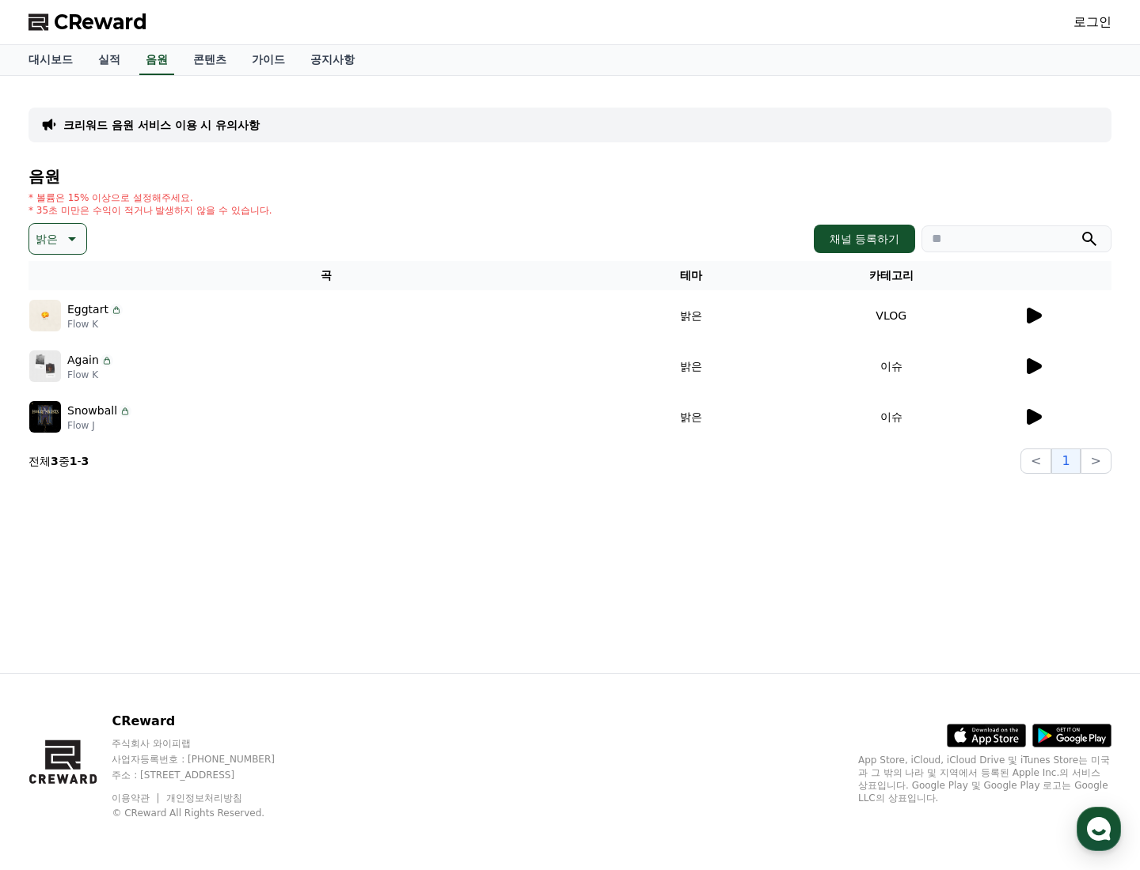
click at [1025, 366] on icon at bounding box center [1032, 366] width 19 height 19
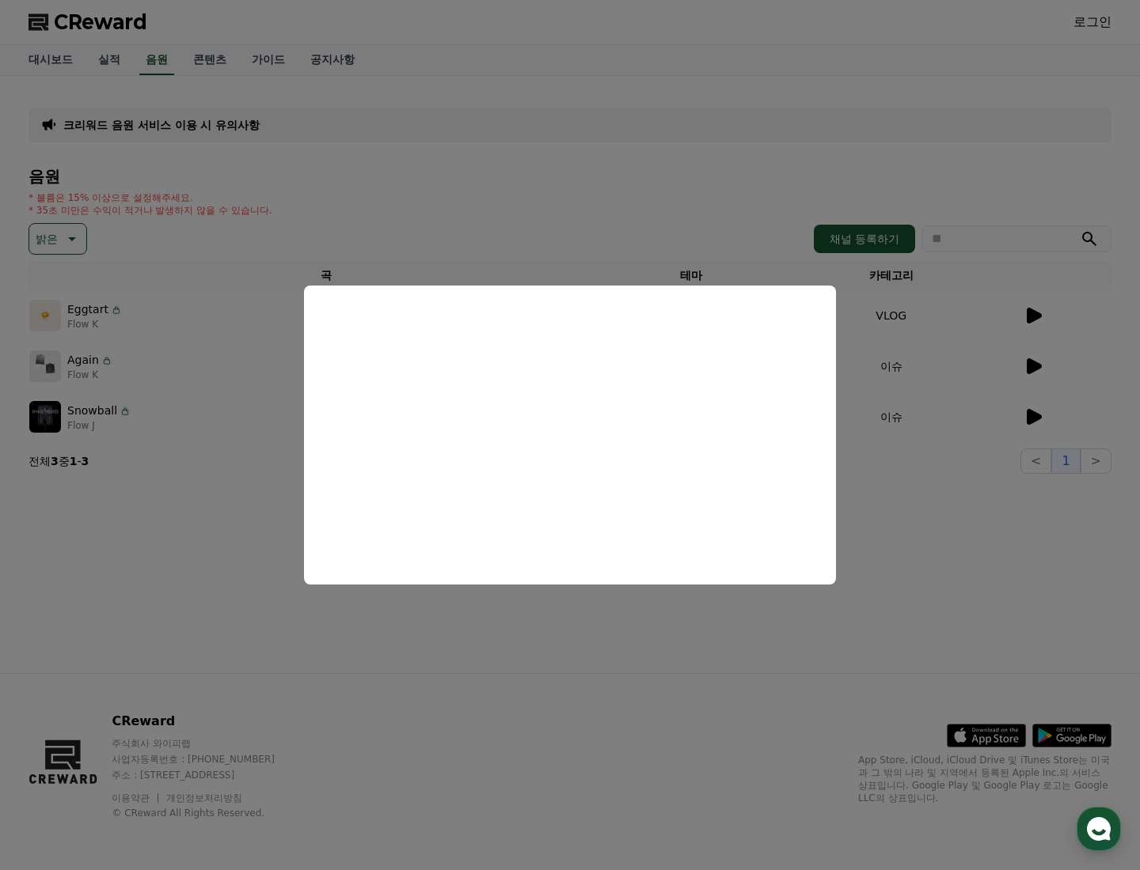
click at [456, 628] on button "close modal" at bounding box center [570, 435] width 1140 height 870
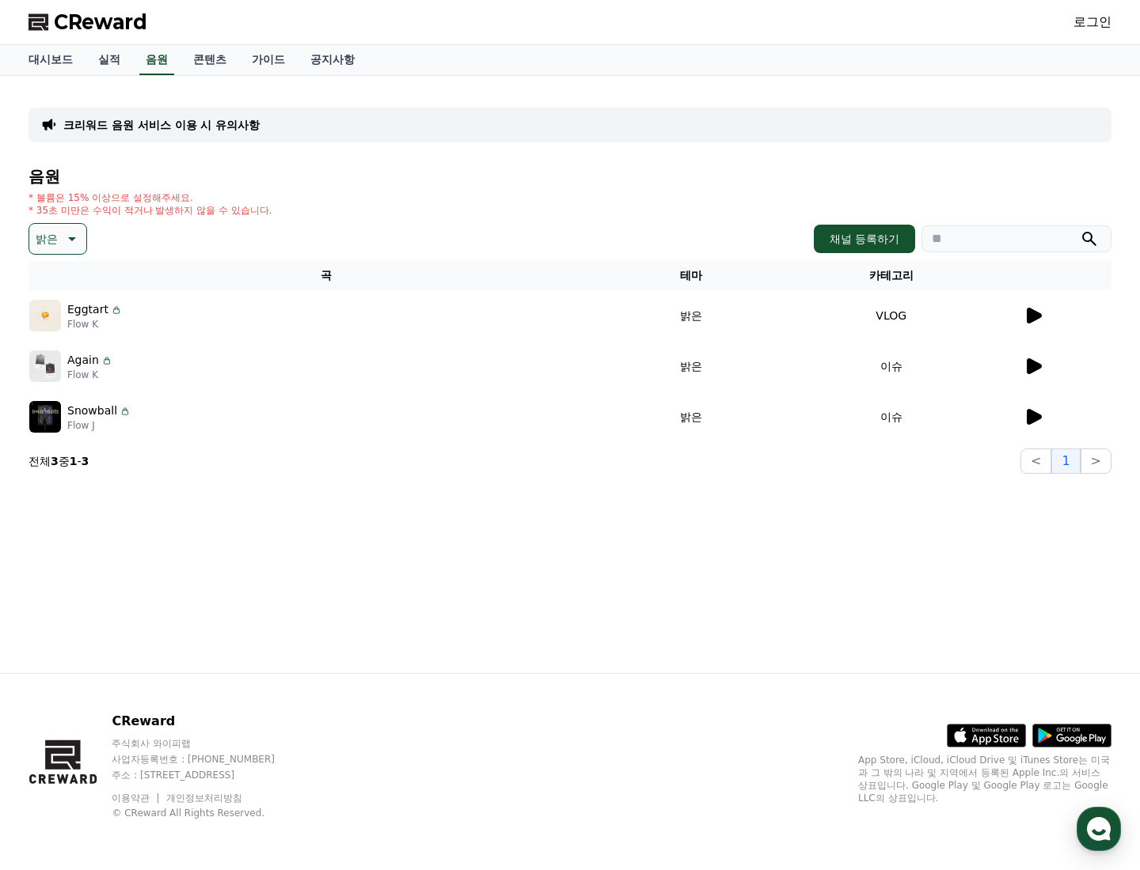
click at [1047, 376] on td at bounding box center [1066, 366] width 89 height 51
click at [1034, 368] on icon at bounding box center [1033, 366] width 15 height 16
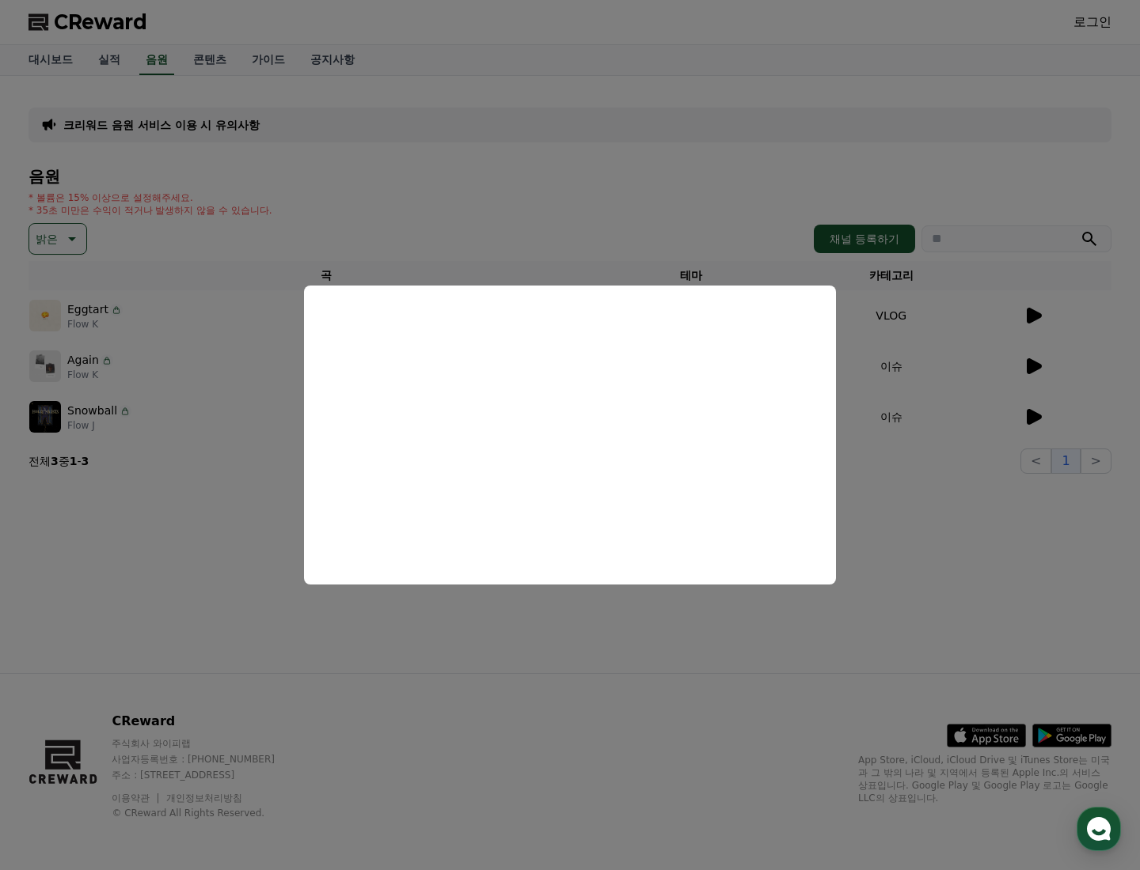
click at [186, 439] on button "close modal" at bounding box center [570, 435] width 1140 height 870
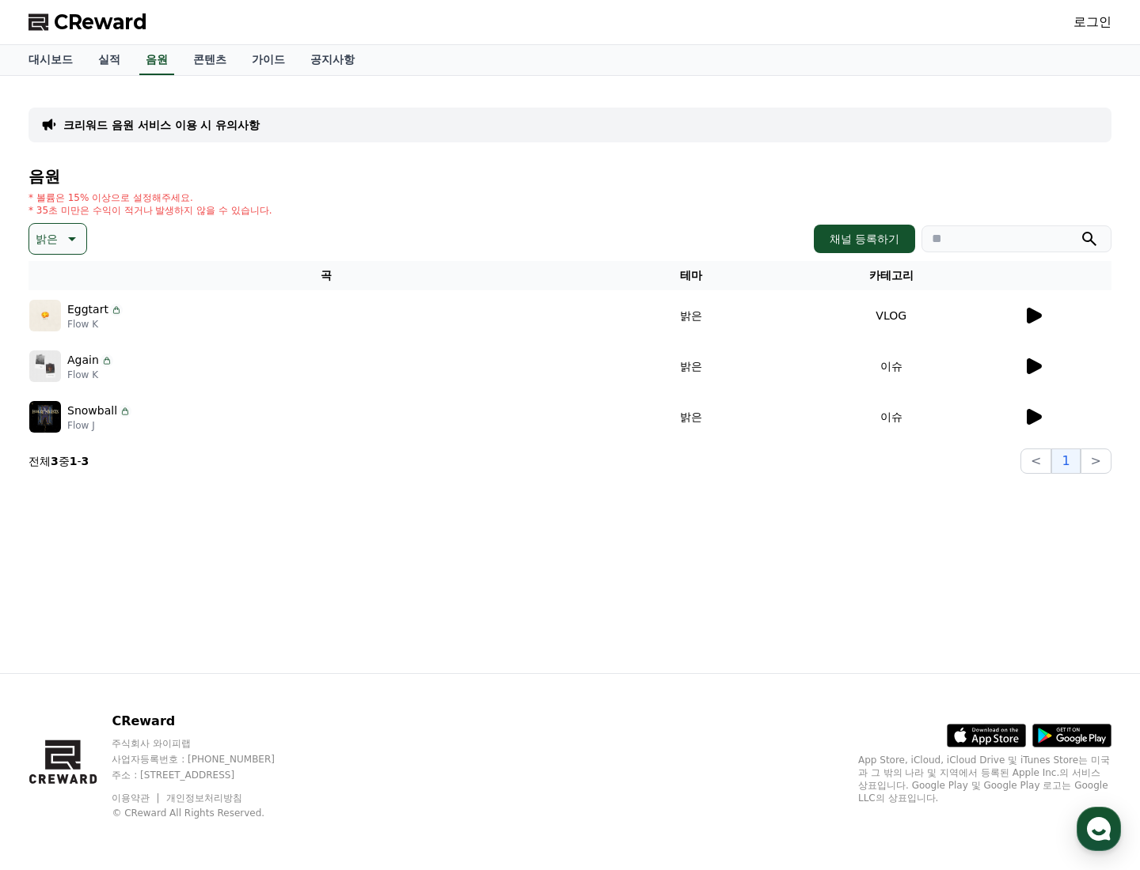
click at [1037, 418] on icon at bounding box center [1033, 417] width 15 height 16
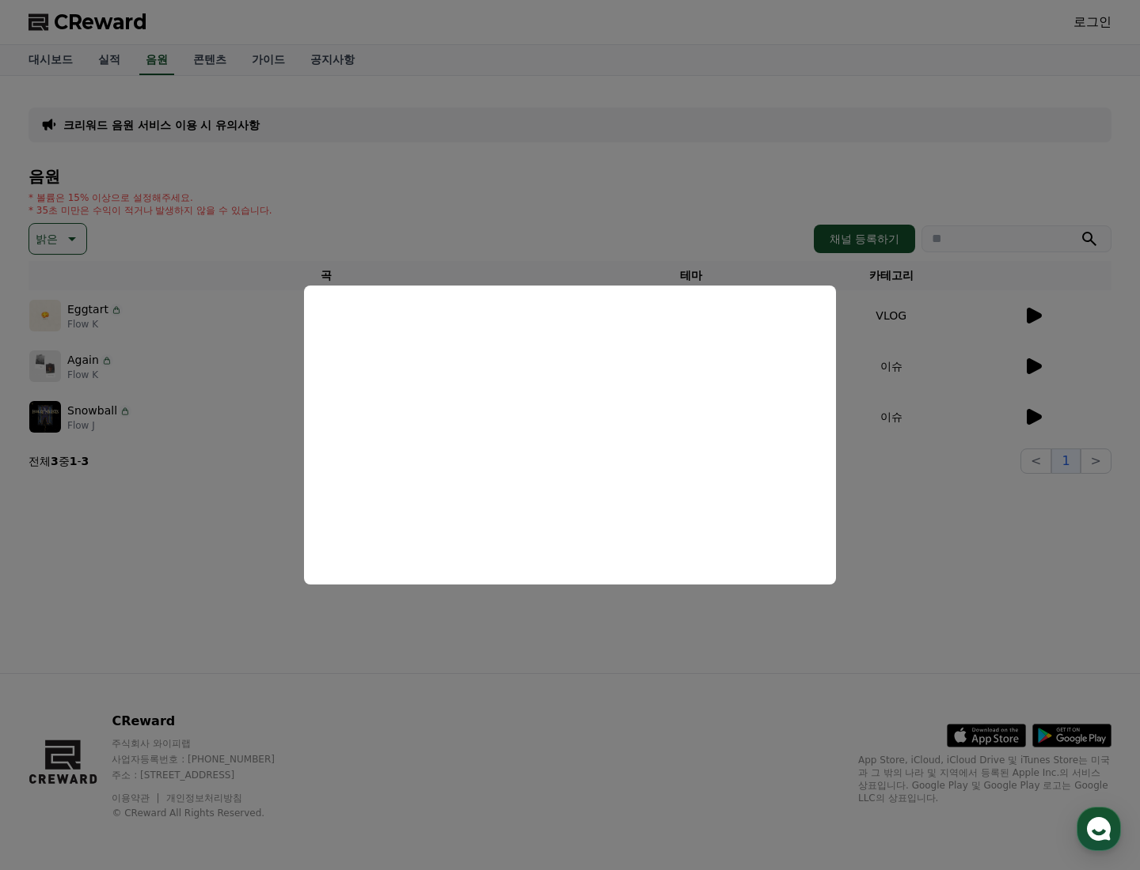
click at [31, 246] on button "close modal" at bounding box center [570, 435] width 1140 height 870
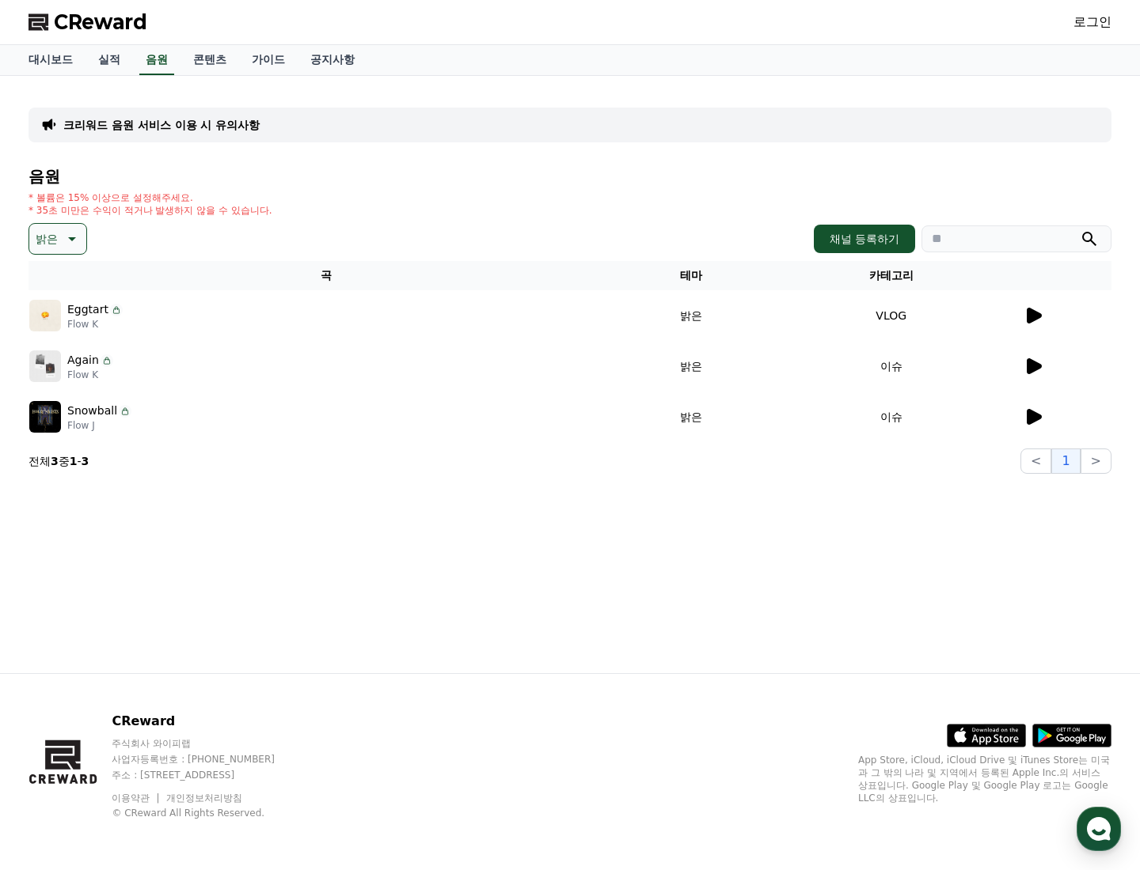
click at [55, 243] on p "밝은" at bounding box center [47, 239] width 22 height 22
click at [64, 329] on button "신나는" at bounding box center [54, 325] width 46 height 35
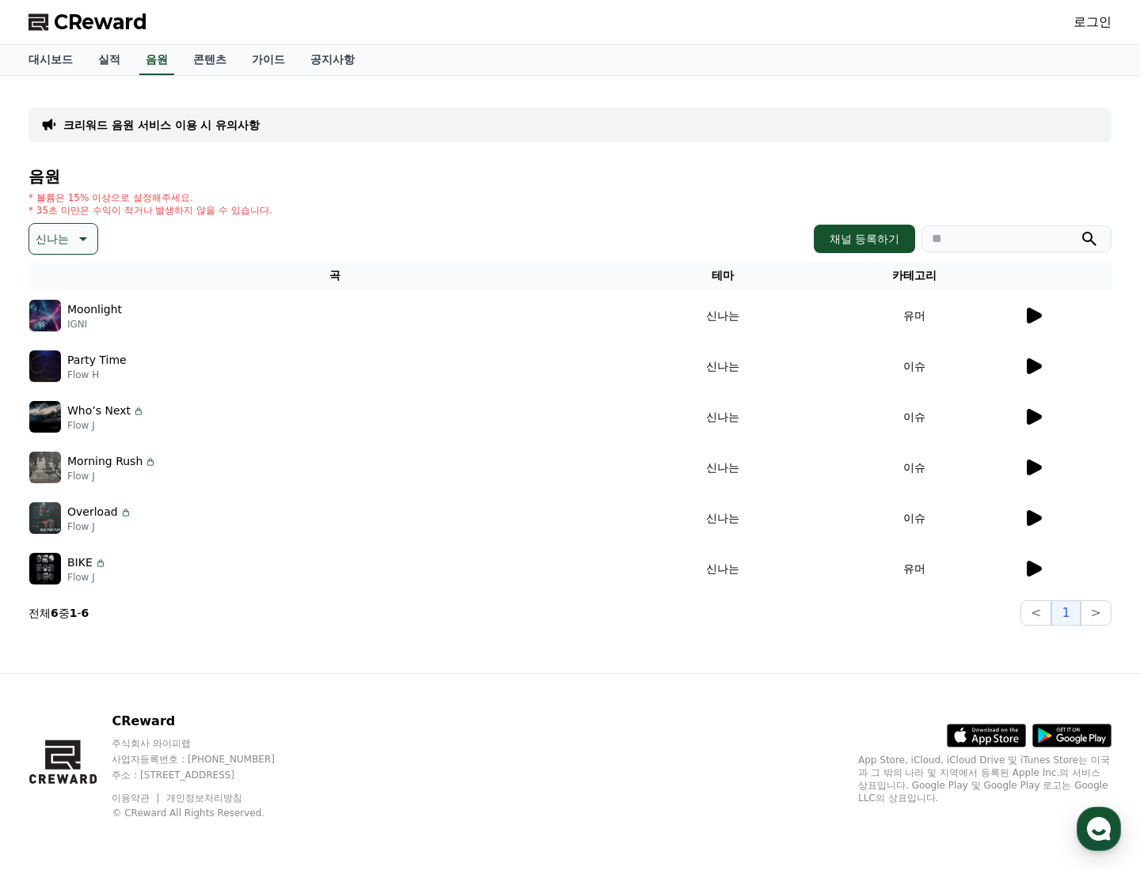
click at [78, 235] on icon at bounding box center [81, 238] width 19 height 19
click at [59, 307] on button "드라마틱" at bounding box center [59, 314] width 57 height 35
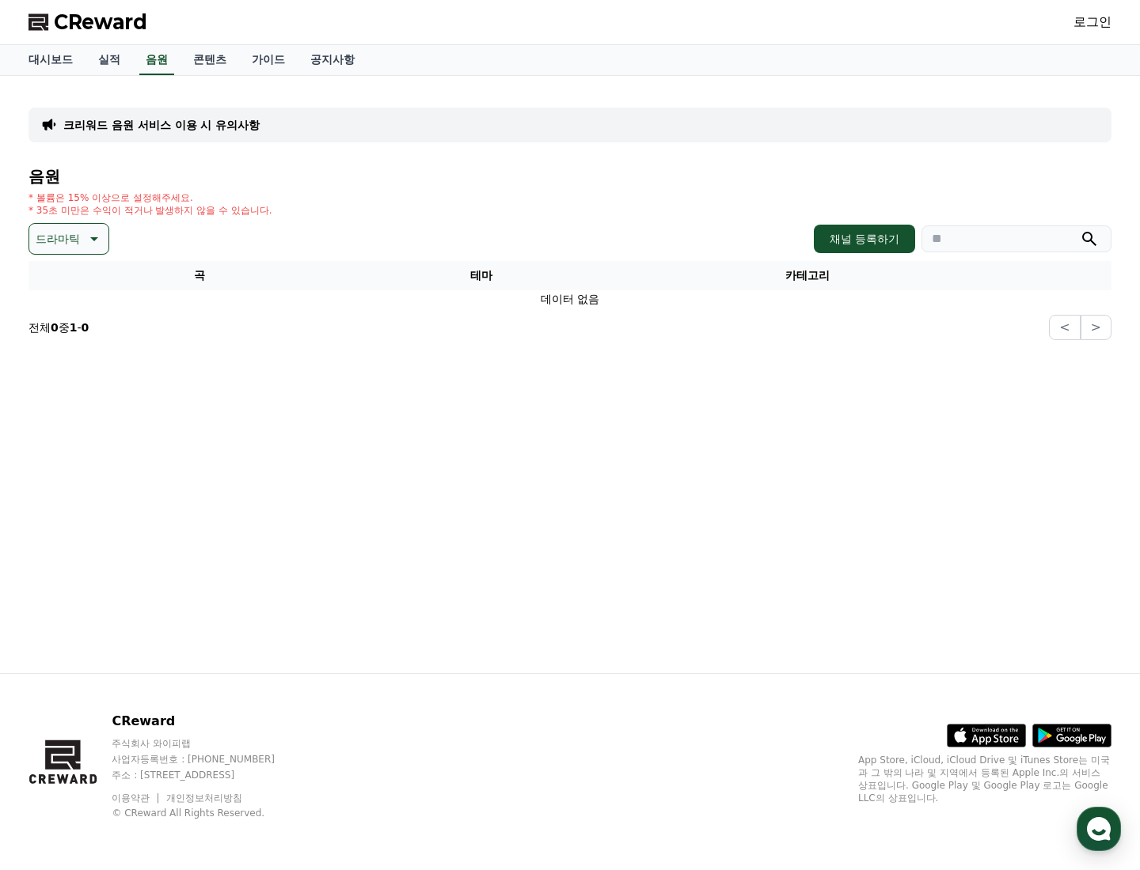
click at [69, 249] on p "드라마틱" at bounding box center [58, 239] width 44 height 22
click at [59, 271] on button "웅장한" at bounding box center [54, 273] width 46 height 35
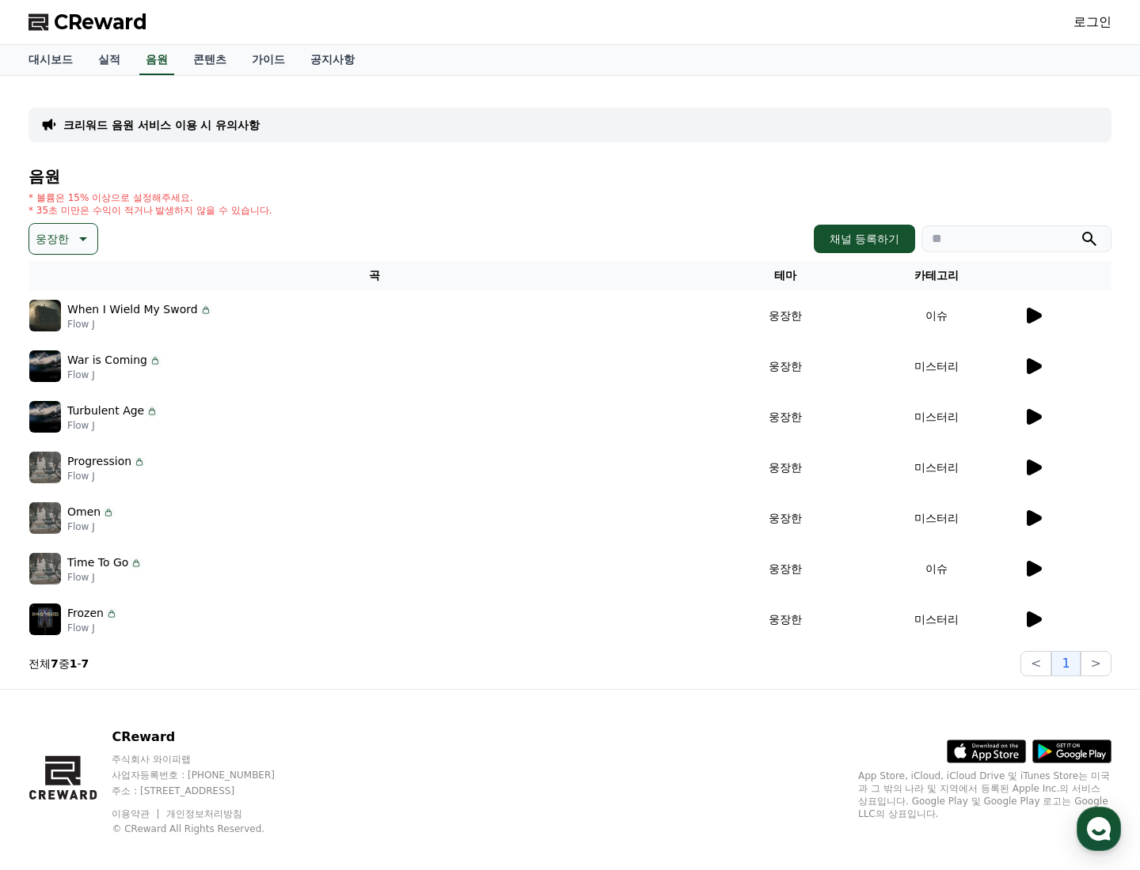
click at [1034, 313] on icon at bounding box center [1033, 316] width 15 height 16
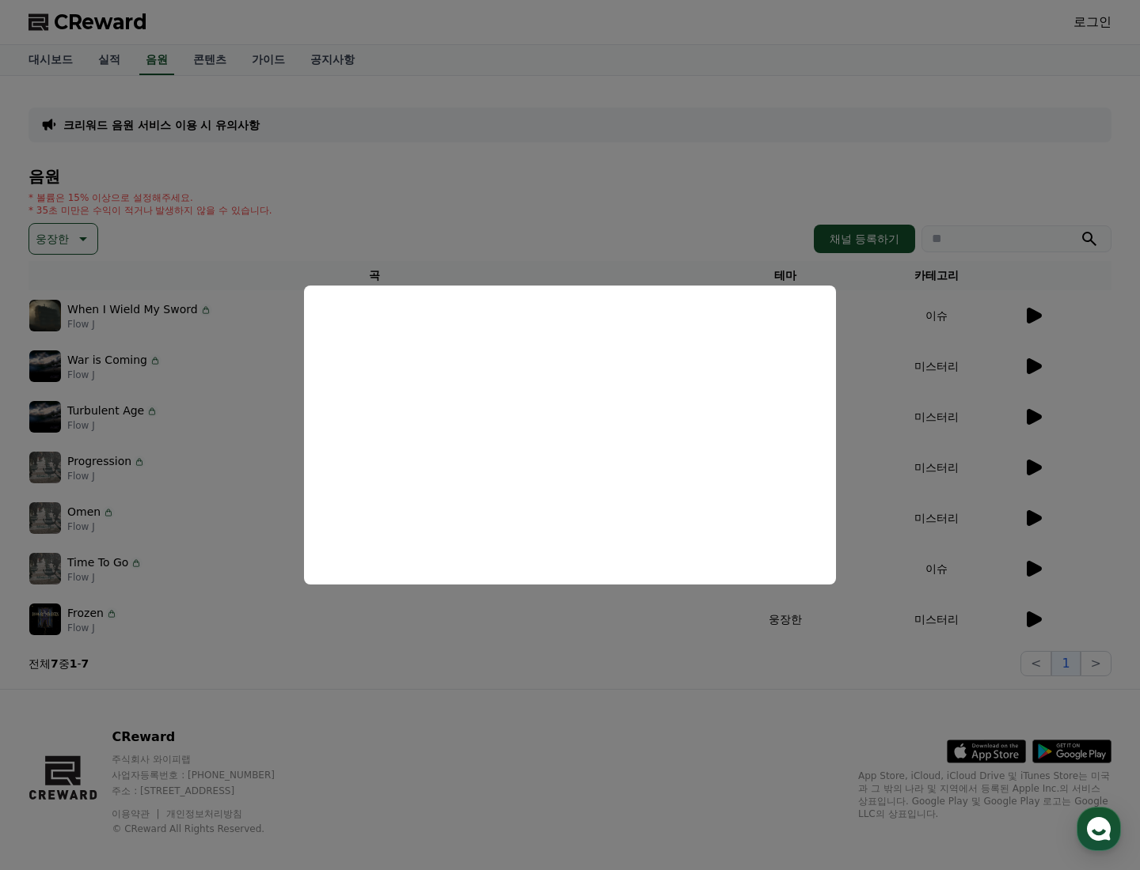
click at [328, 647] on button "close modal" at bounding box center [570, 435] width 1140 height 870
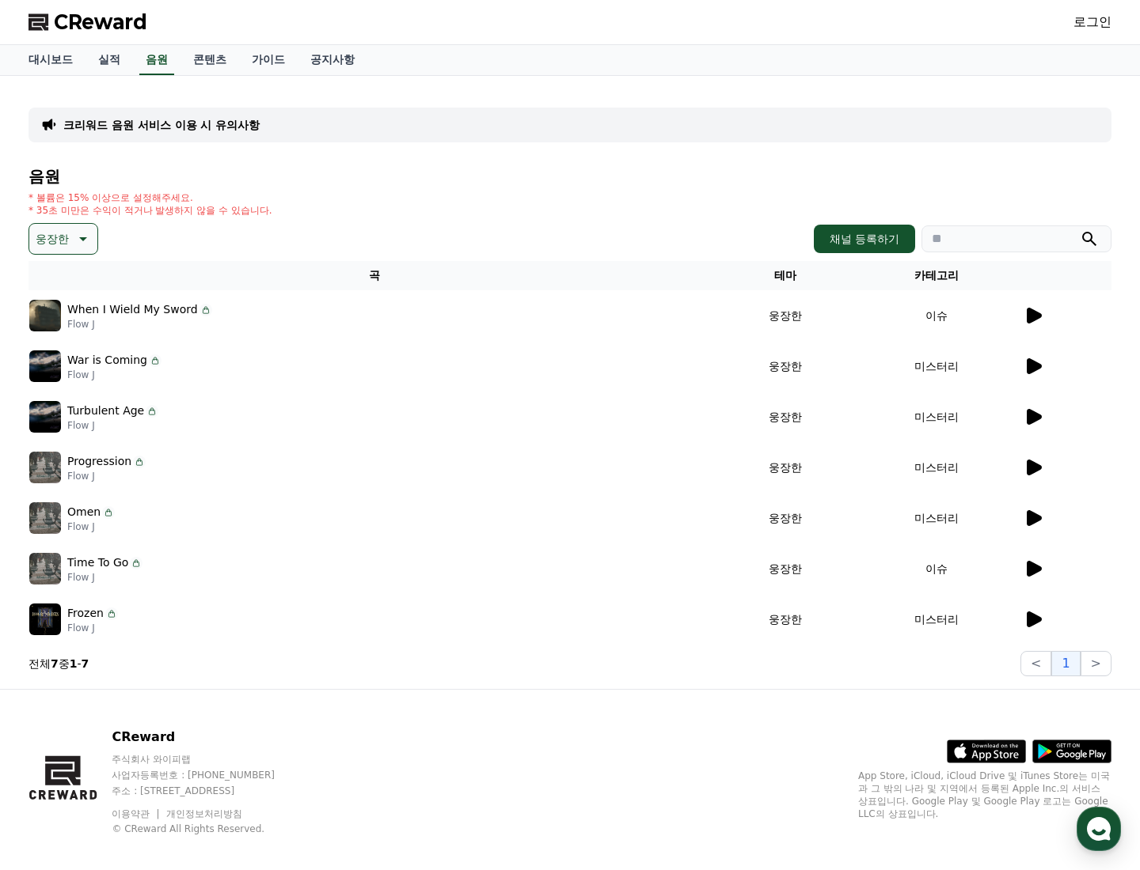
click at [66, 256] on div "음원 * 볼륨은 15% 이상으로 설정해주세요. * 35초 미만은 수익이 적거나 발생하지 않을 수 있습니다. 웅장한 채널 등록하기 곡 테마 카테…" at bounding box center [569, 422] width 1083 height 509
click at [65, 245] on p "웅장한" at bounding box center [52, 239] width 33 height 22
click at [57, 329] on button "감동적인" at bounding box center [59, 328] width 57 height 35
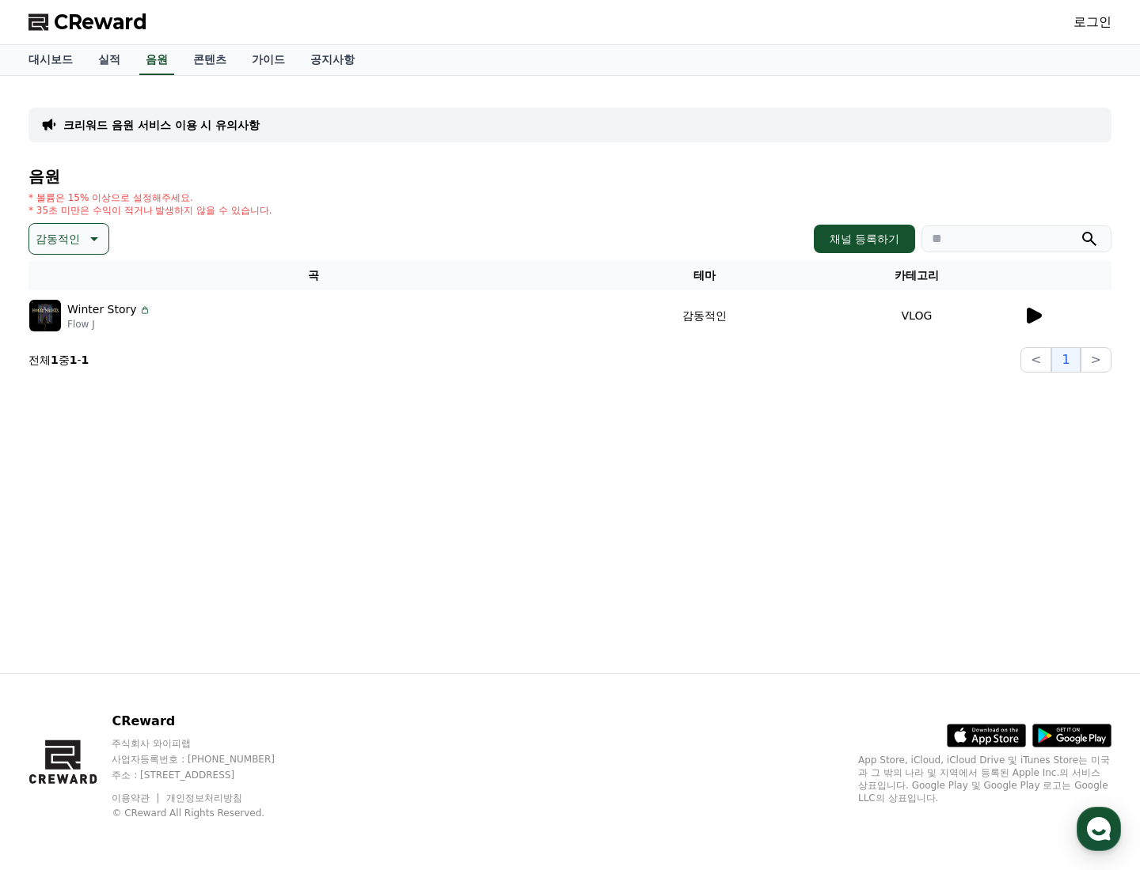
drag, startPoint x: 1062, startPoint y: 311, endPoint x: 1050, endPoint y: 314, distance: 12.3
click at [1060, 311] on div at bounding box center [1066, 315] width 87 height 19
click at [1040, 316] on icon at bounding box center [1033, 316] width 15 height 16
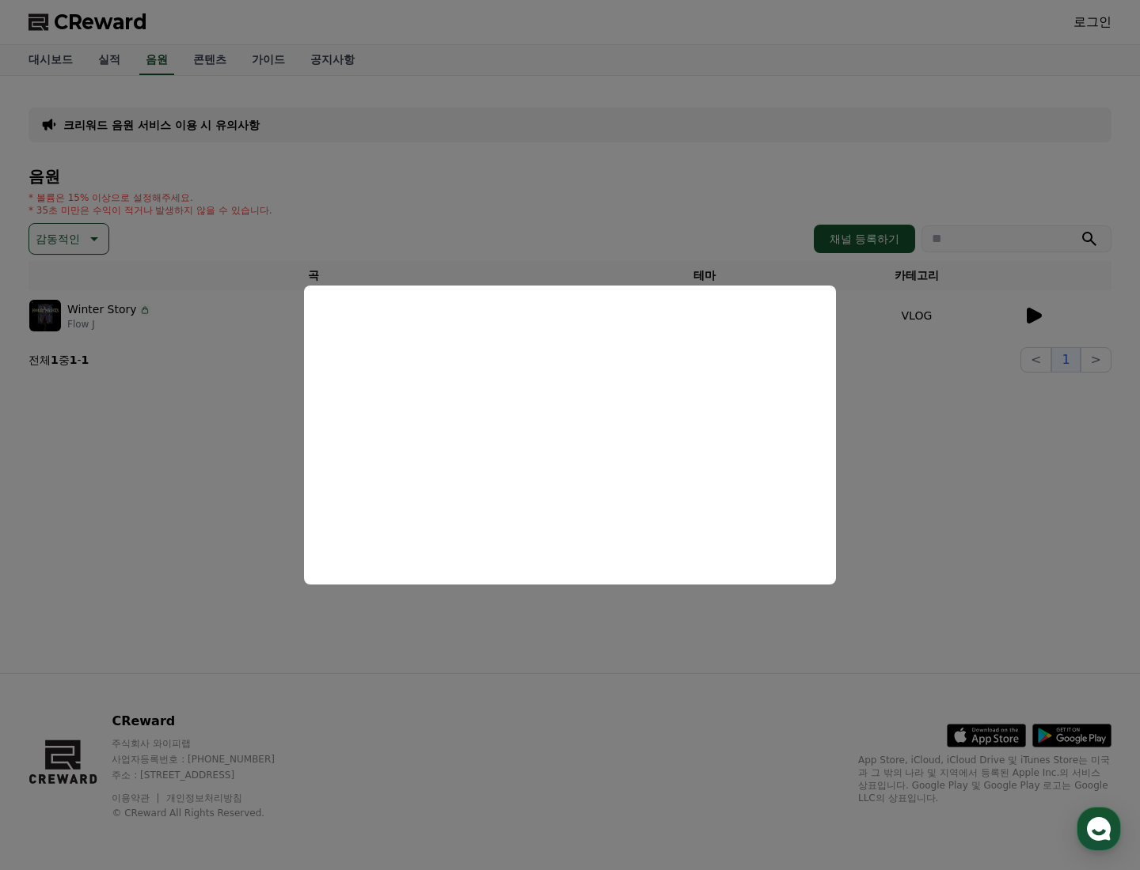
click at [74, 232] on button "close modal" at bounding box center [570, 435] width 1140 height 870
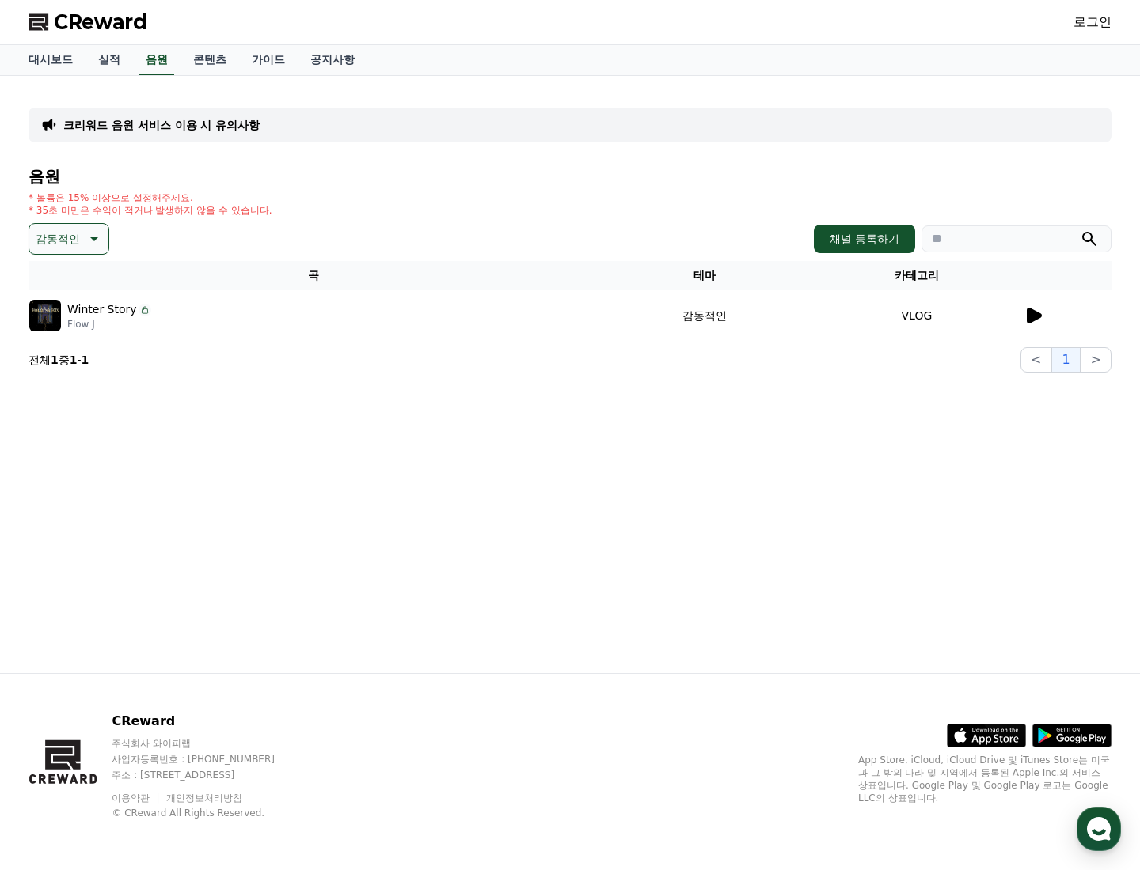
click at [75, 247] on p "감동적인" at bounding box center [58, 239] width 44 height 22
click at [61, 408] on button "코믹한" at bounding box center [54, 410] width 46 height 35
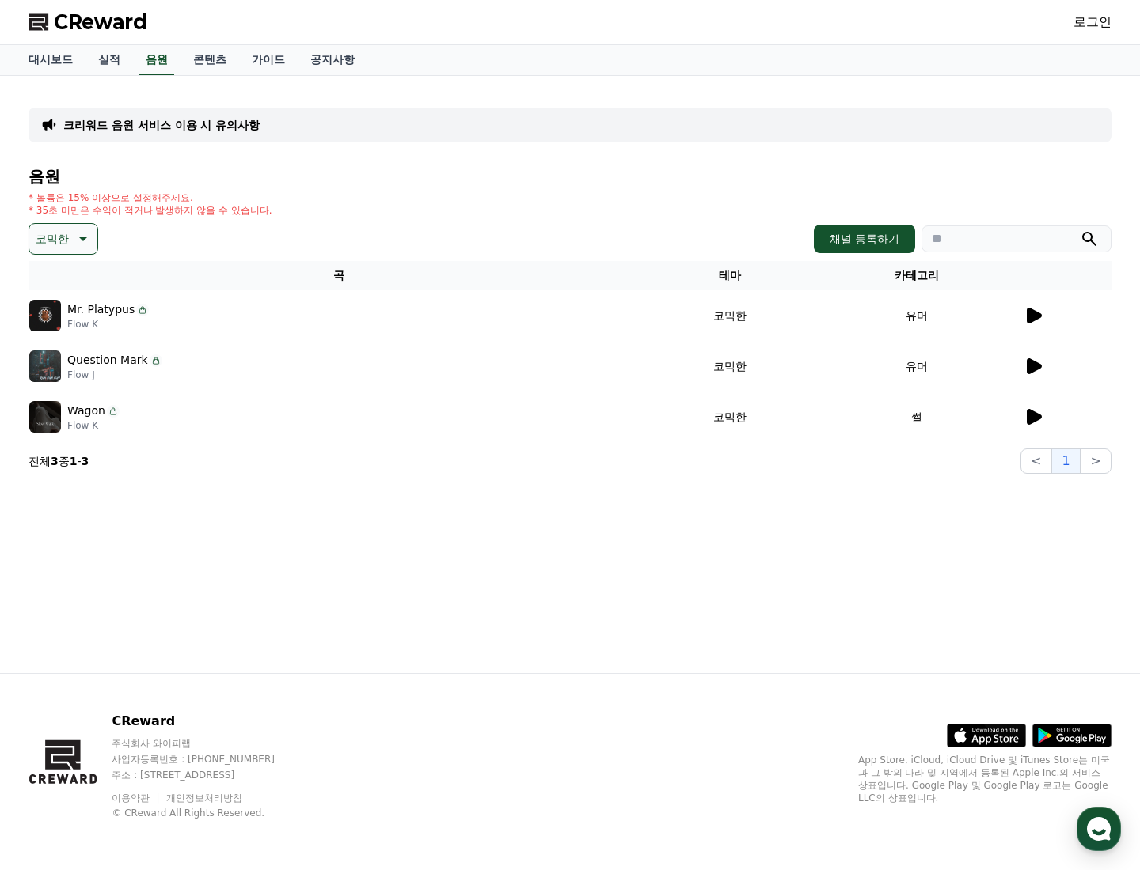
click at [1048, 313] on div at bounding box center [1066, 315] width 87 height 19
click at [1034, 316] on icon at bounding box center [1033, 316] width 15 height 16
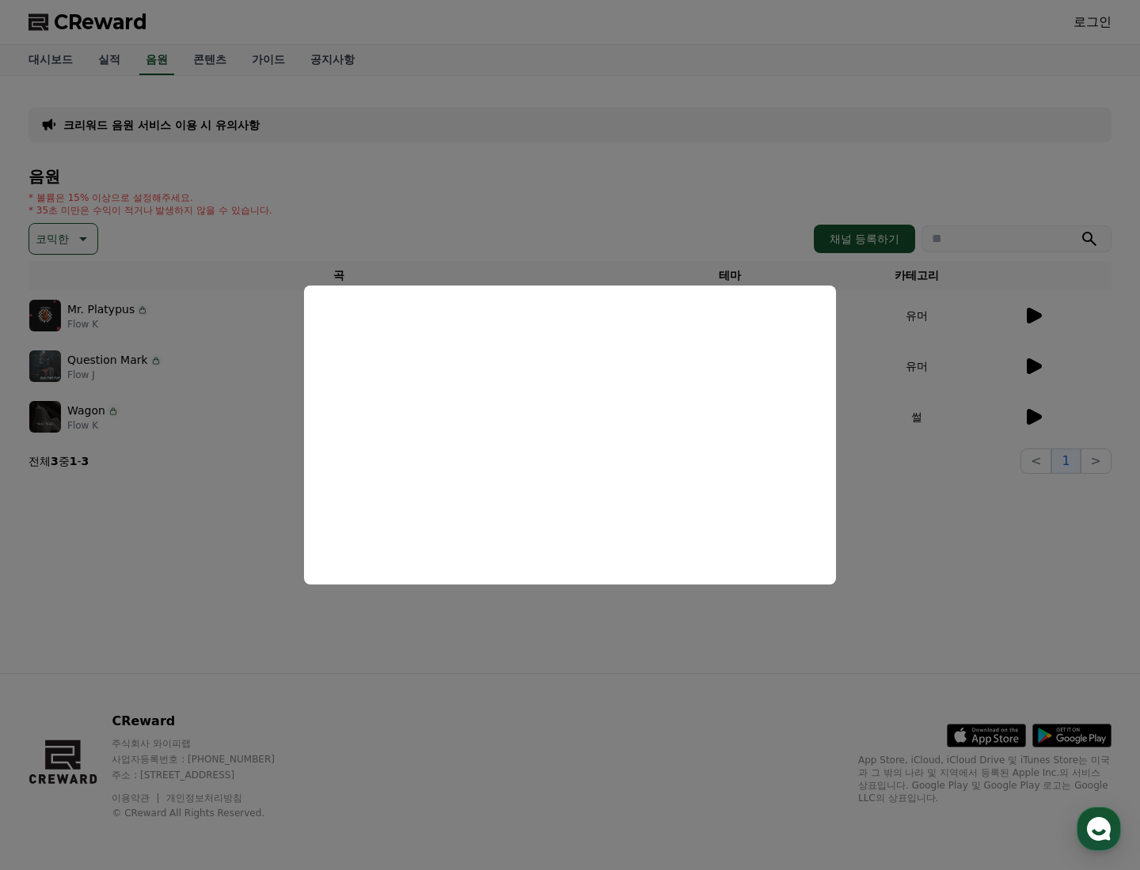
click at [963, 322] on button "close modal" at bounding box center [570, 435] width 1140 height 870
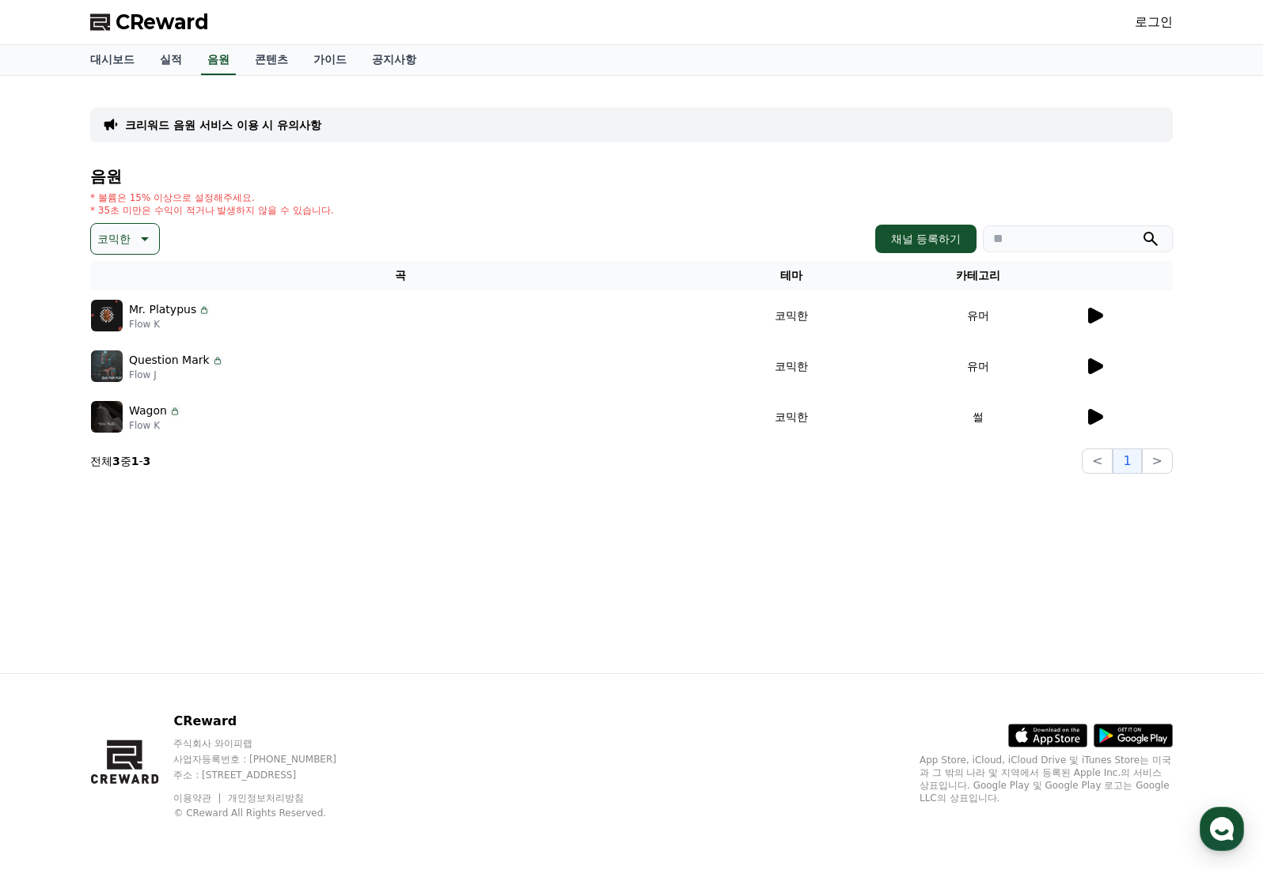
drag, startPoint x: 229, startPoint y: 310, endPoint x: 129, endPoint y: 313, distance: 100.5
click at [129, 313] on div "Mr. Platypus Flow K" at bounding box center [400, 316] width 619 height 32
copy div "Mr. Platypus"
click at [1139, 25] on link "로그인" at bounding box center [1154, 22] width 38 height 19
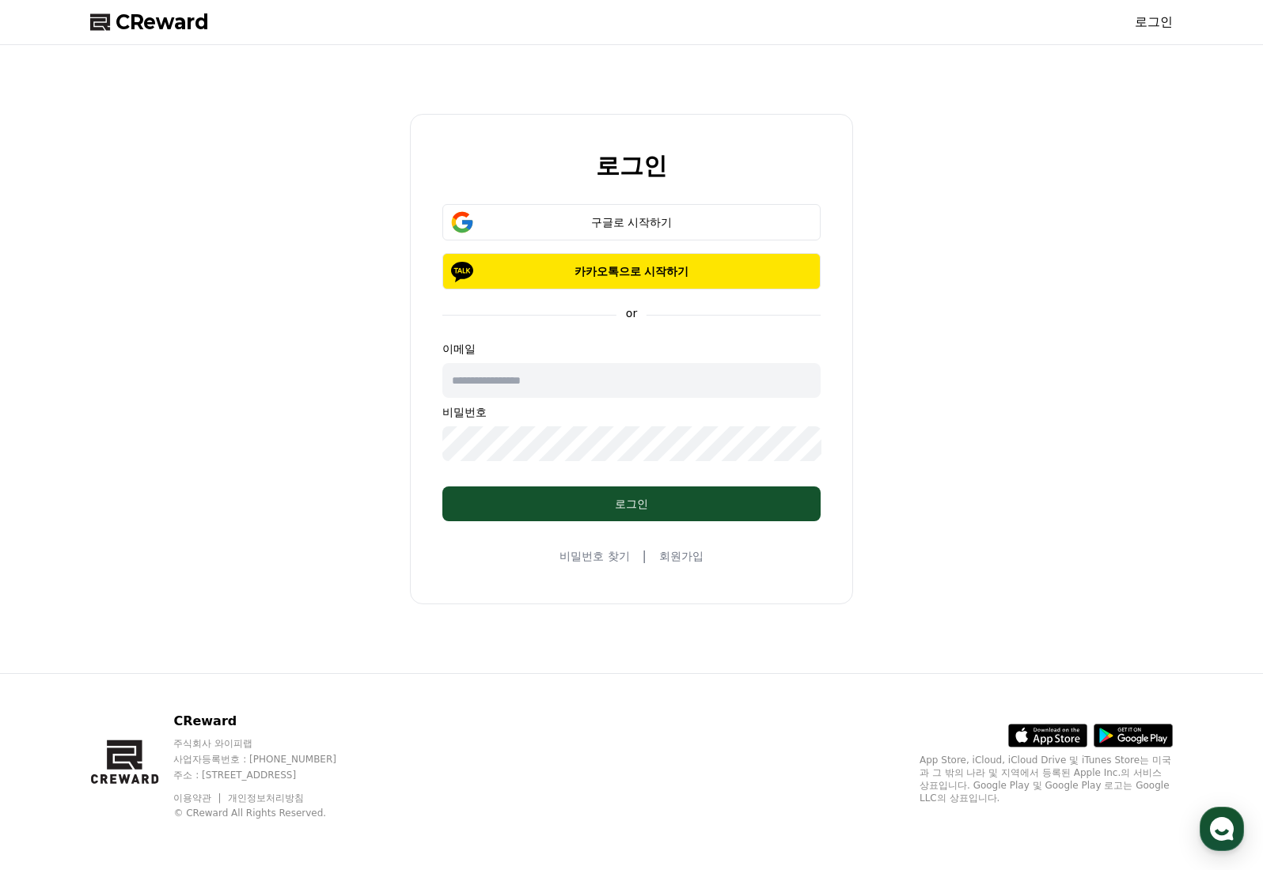
click at [616, 390] on input "text" at bounding box center [631, 380] width 378 height 35
click at [650, 382] on input "text" at bounding box center [631, 380] width 378 height 35
type input "*"
type input "*****"
click at [610, 238] on button "구글로 시작하기" at bounding box center [631, 222] width 378 height 36
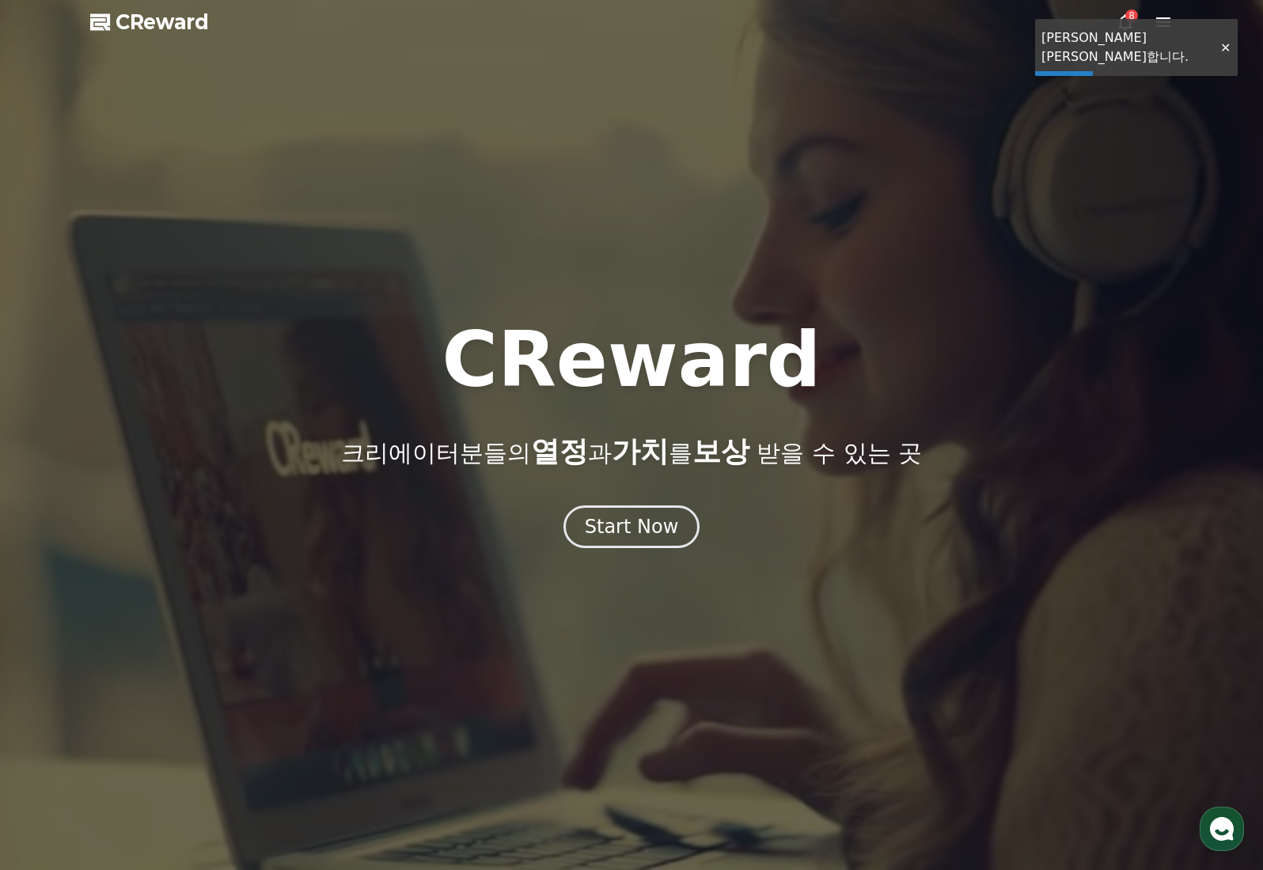
click at [1227, 40] on div at bounding box center [1224, 47] width 25 height 15
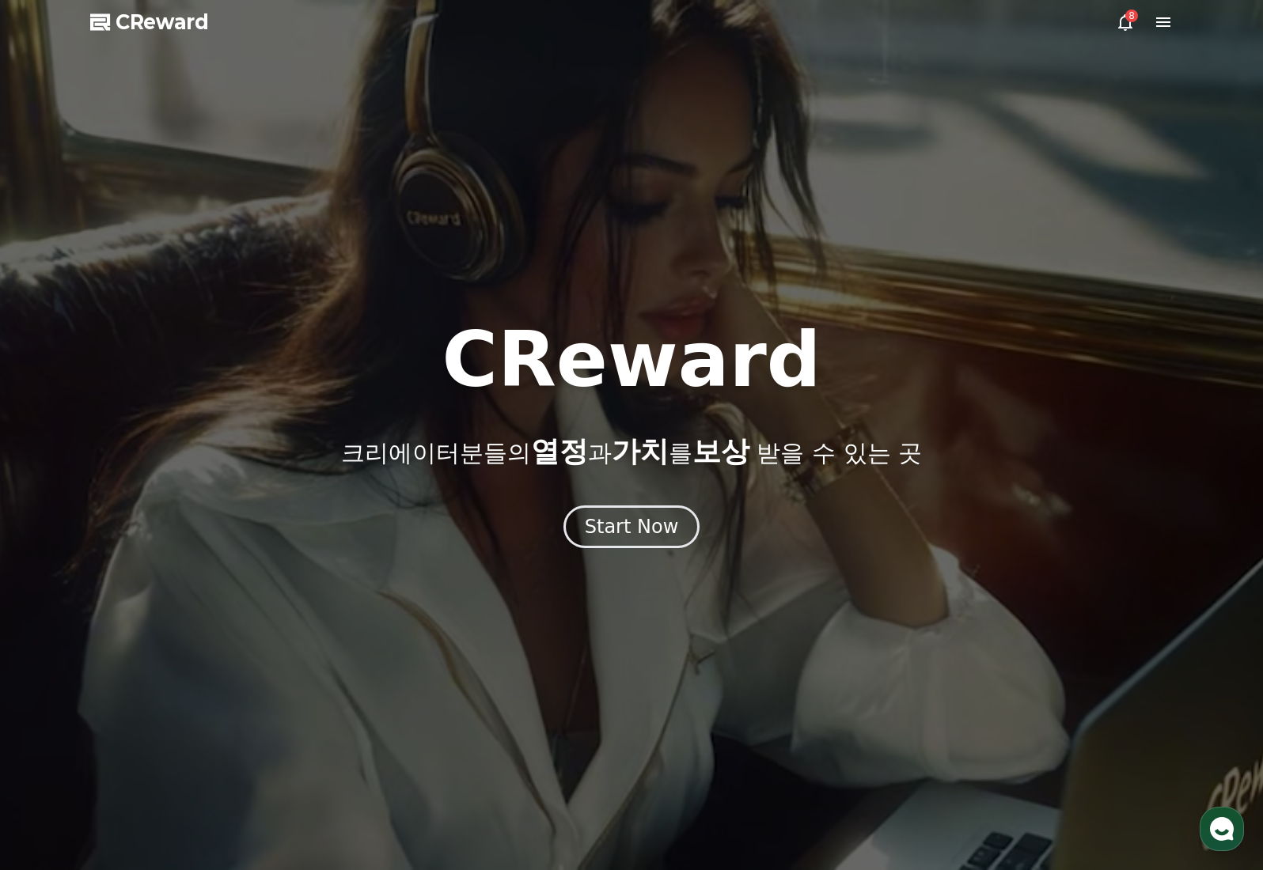
click at [1105, 21] on div at bounding box center [631, 435] width 1263 height 870
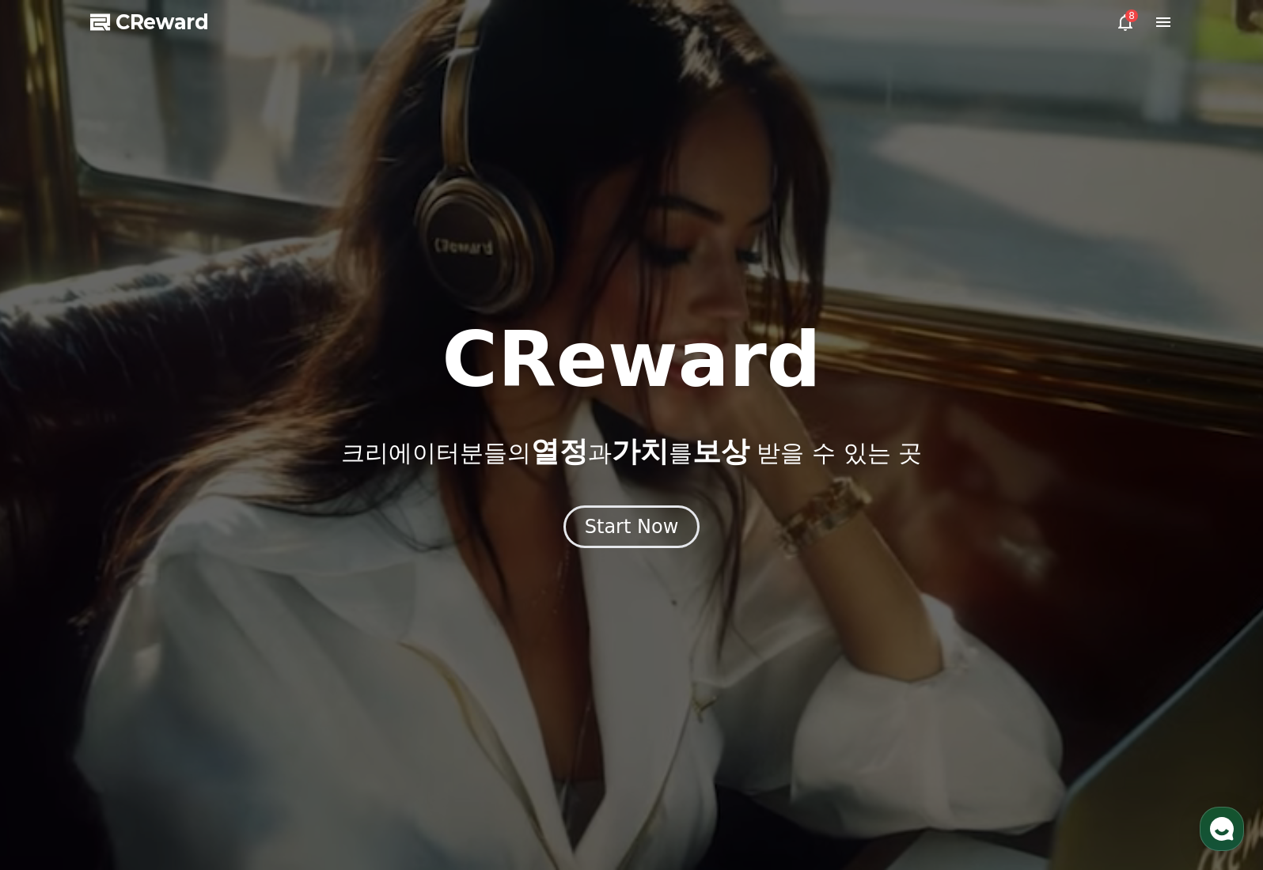
click at [1126, 21] on icon at bounding box center [1125, 22] width 19 height 19
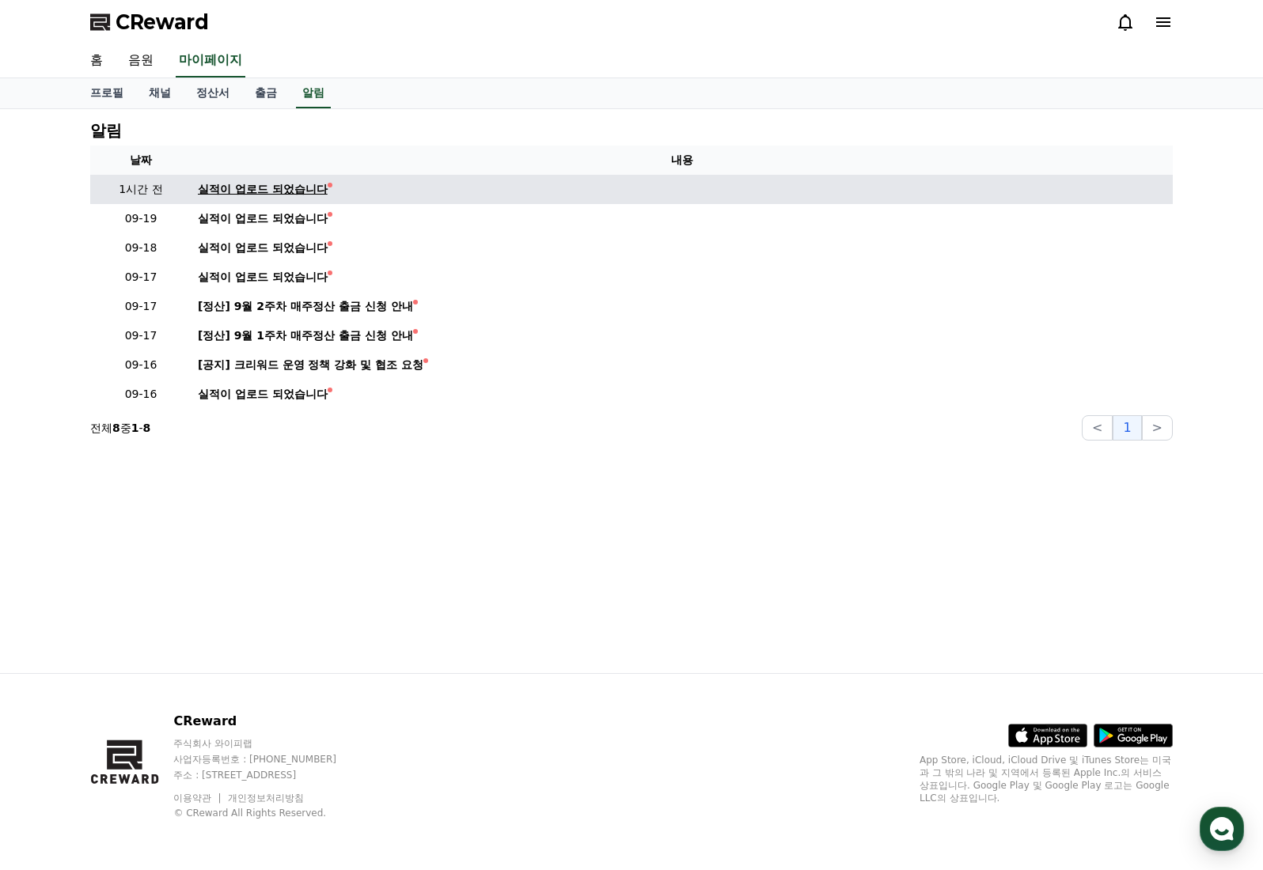
click at [315, 185] on div "실적이 업로드 되었습니다" at bounding box center [263, 189] width 130 height 17
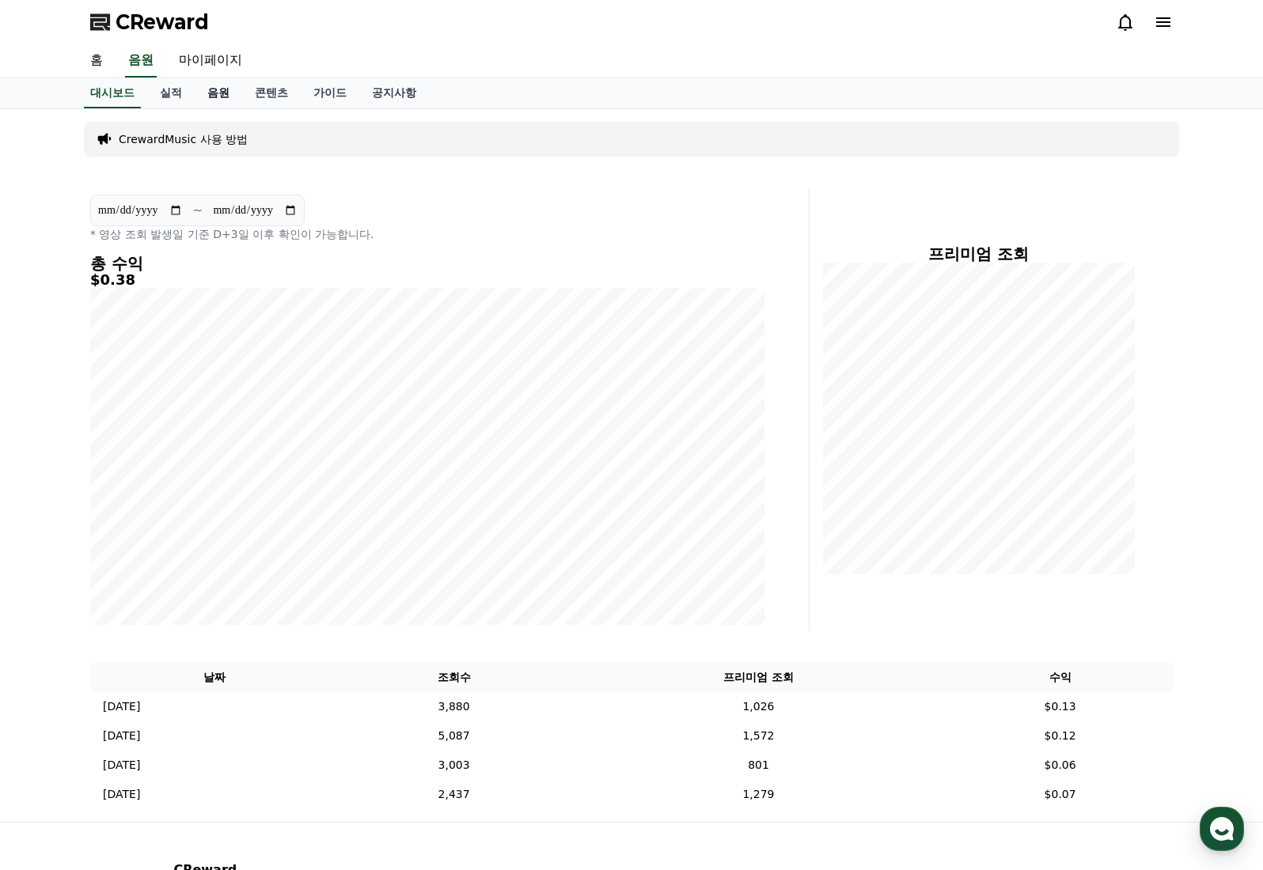
click at [232, 97] on link "음원" at bounding box center [218, 93] width 47 height 30
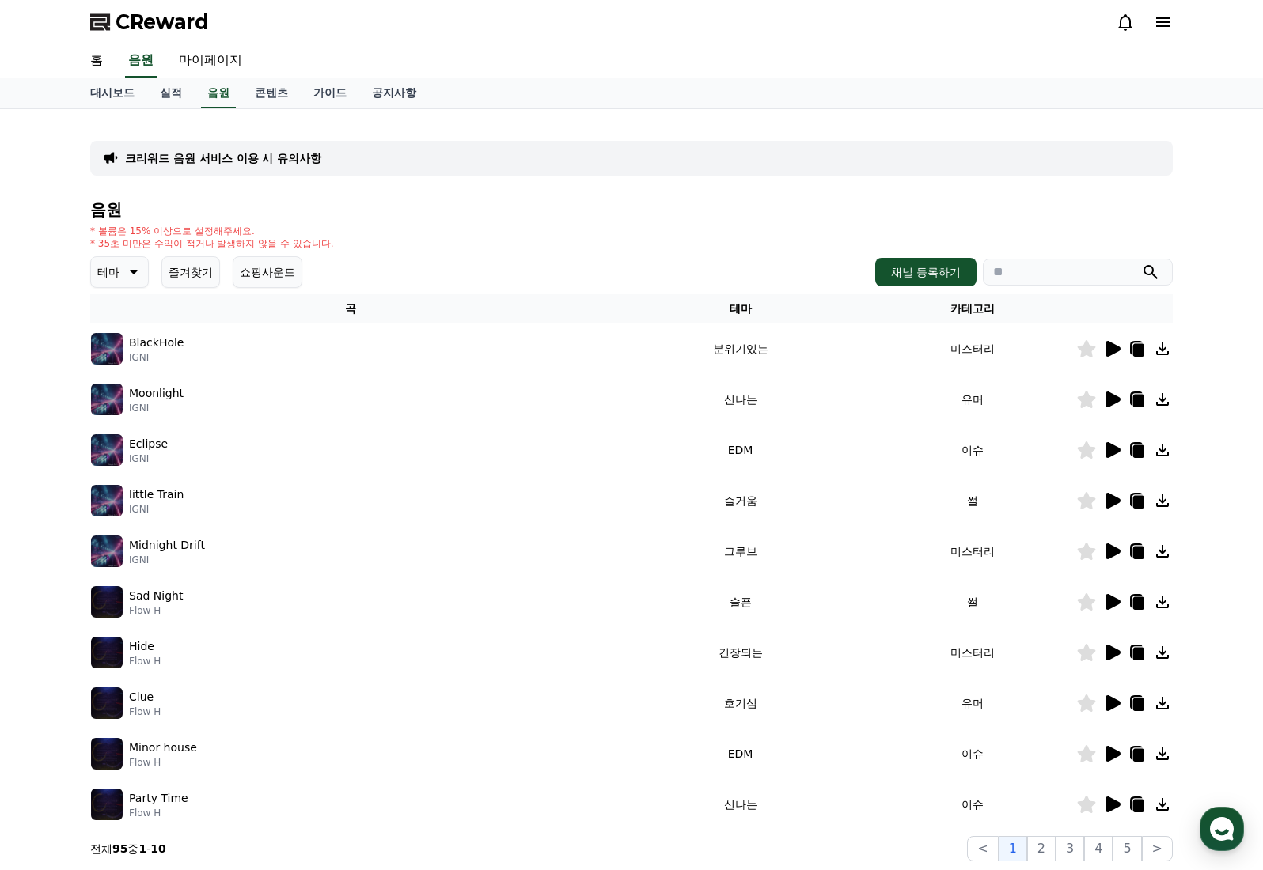
drag, startPoint x: 1052, startPoint y: 264, endPoint x: 1055, endPoint y: 271, distance: 8.3
click at [1055, 271] on input "search" at bounding box center [1078, 272] width 190 height 27
paste input "**********"
type input "**********"
click at [1141, 263] on button "submit" at bounding box center [1150, 272] width 19 height 19
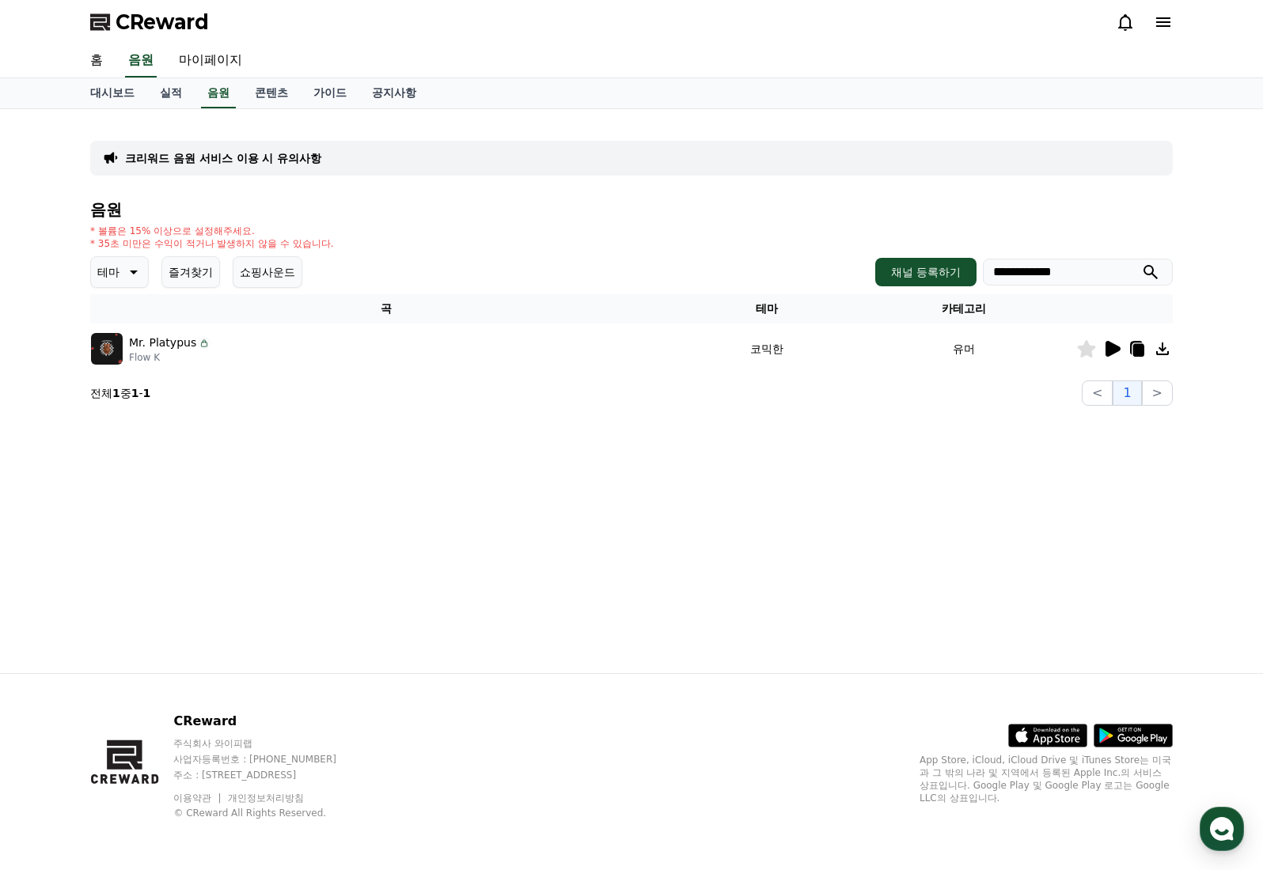
click at [1107, 346] on icon at bounding box center [1112, 349] width 15 height 16
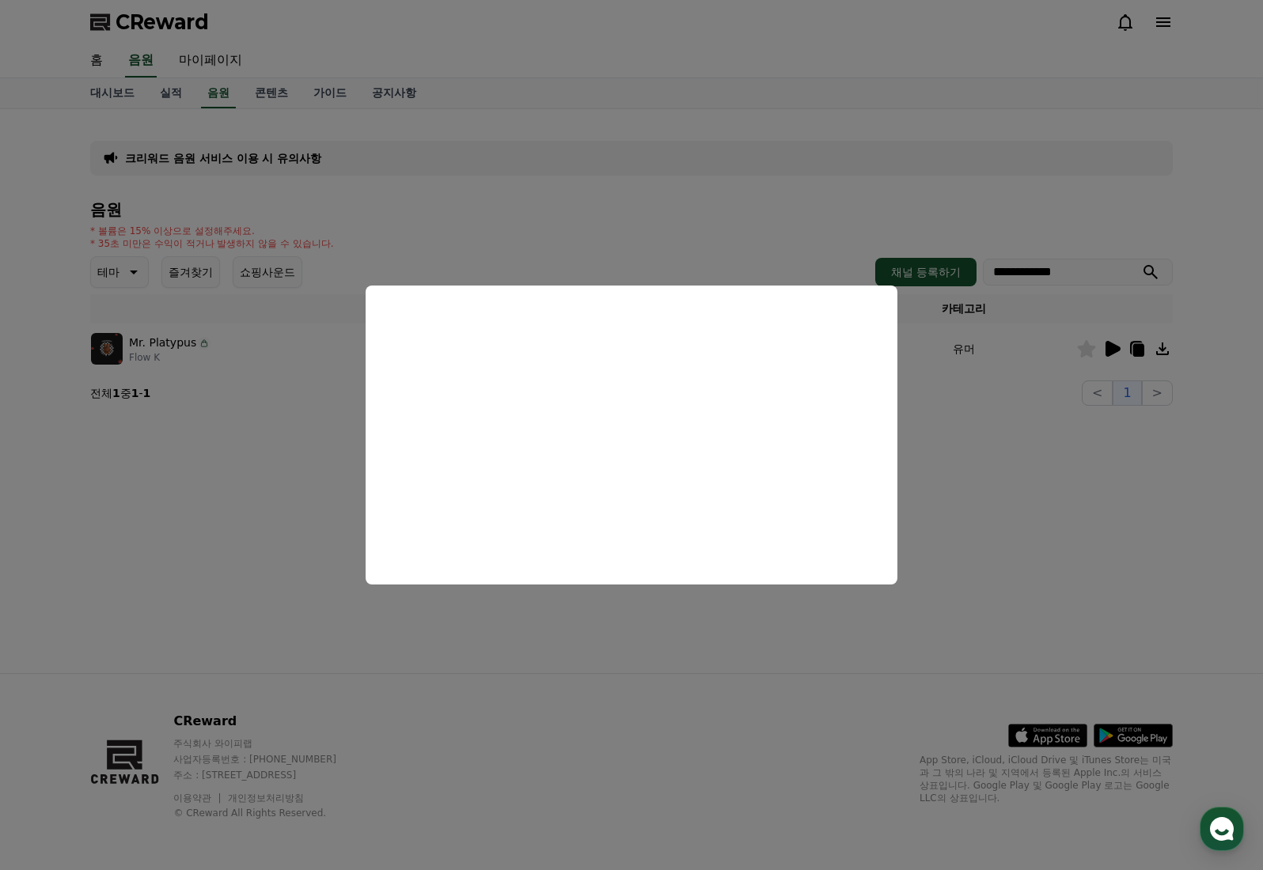
click at [931, 455] on button "close modal" at bounding box center [631, 435] width 1263 height 870
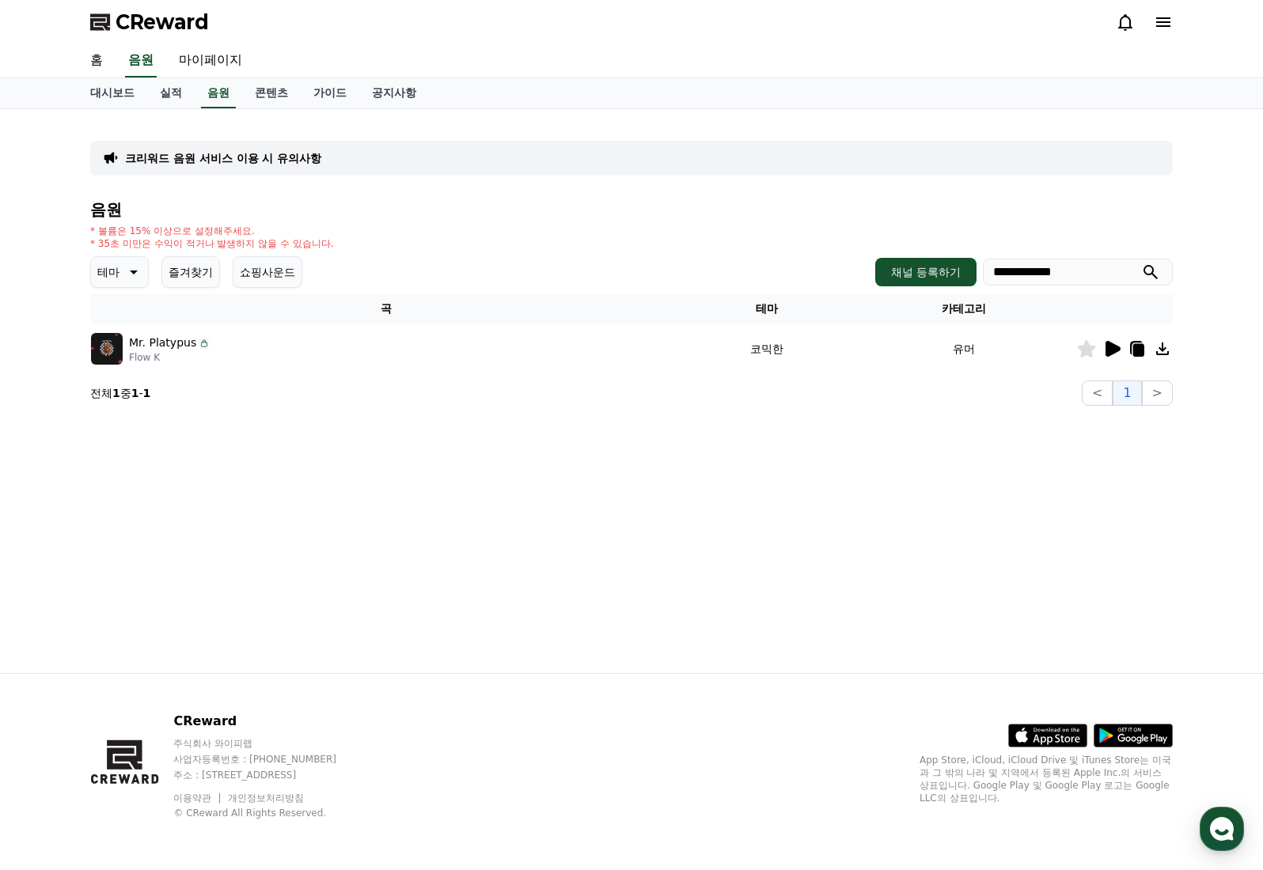
click at [1162, 352] on icon at bounding box center [1162, 348] width 19 height 19
click at [1131, 347] on icon at bounding box center [1136, 348] width 13 height 14
click at [127, 269] on icon at bounding box center [132, 272] width 19 height 19
click at [121, 399] on button "호기심" at bounding box center [116, 396] width 46 height 35
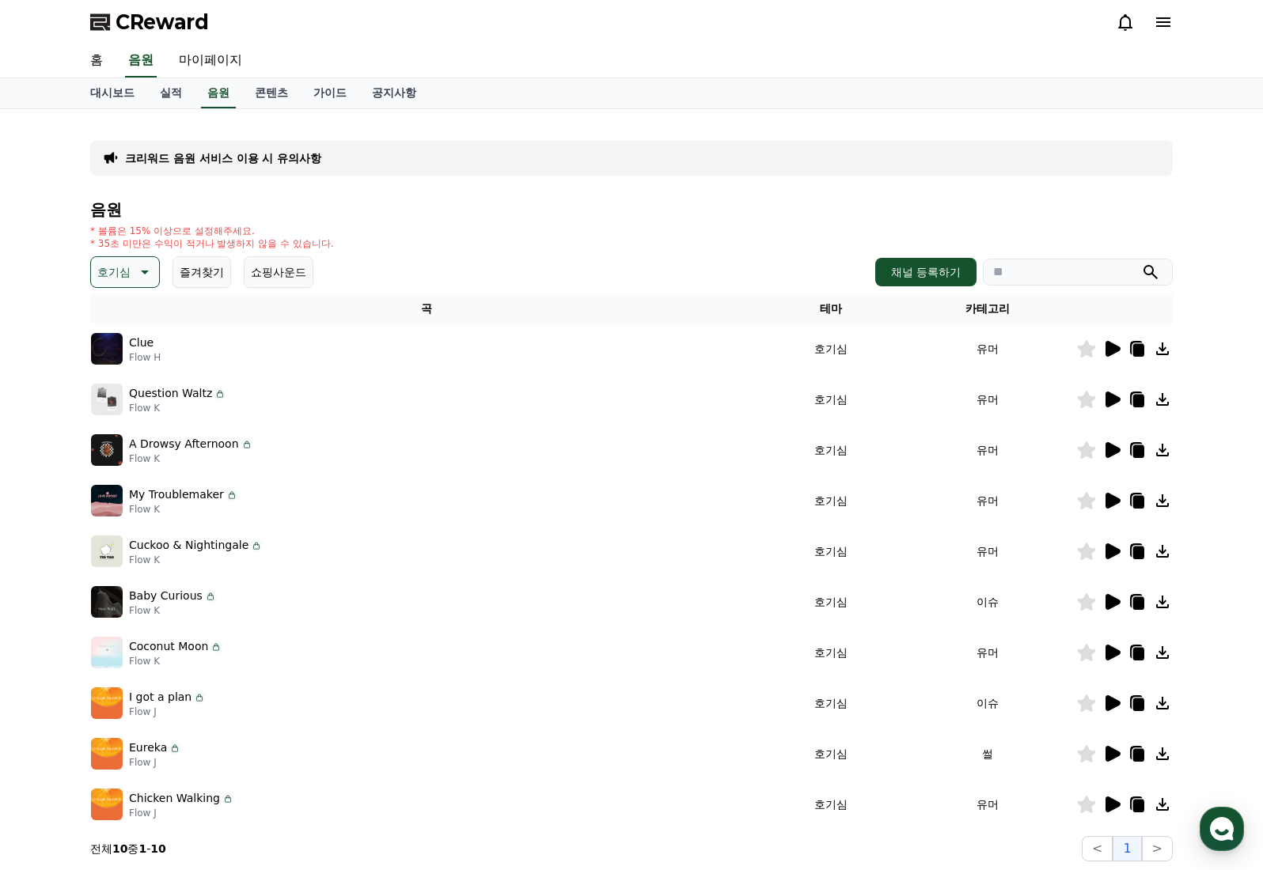
click at [1118, 349] on icon at bounding box center [1112, 349] width 15 height 16
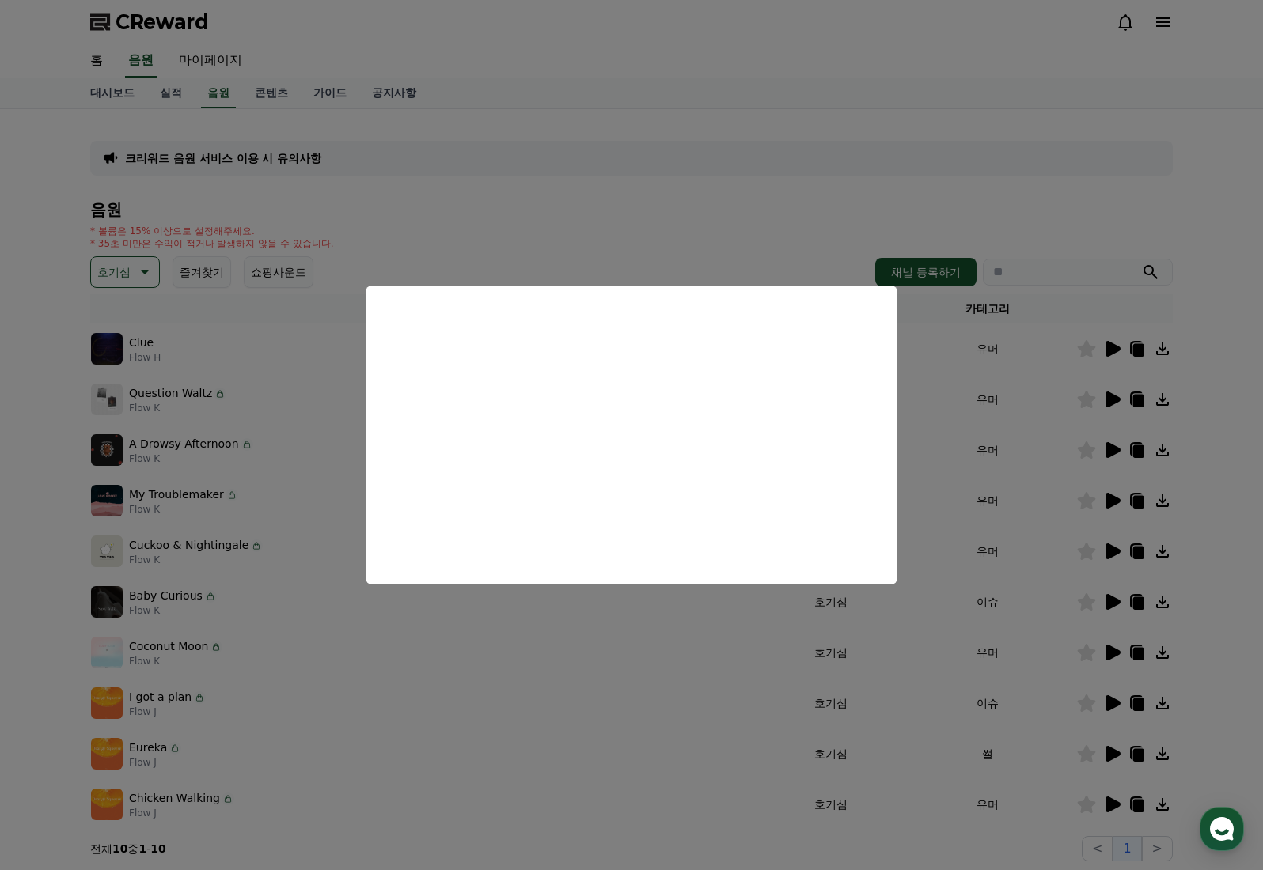
drag, startPoint x: 954, startPoint y: 376, endPoint x: 965, endPoint y: 373, distance: 11.5
click at [955, 376] on button "close modal" at bounding box center [631, 435] width 1263 height 870
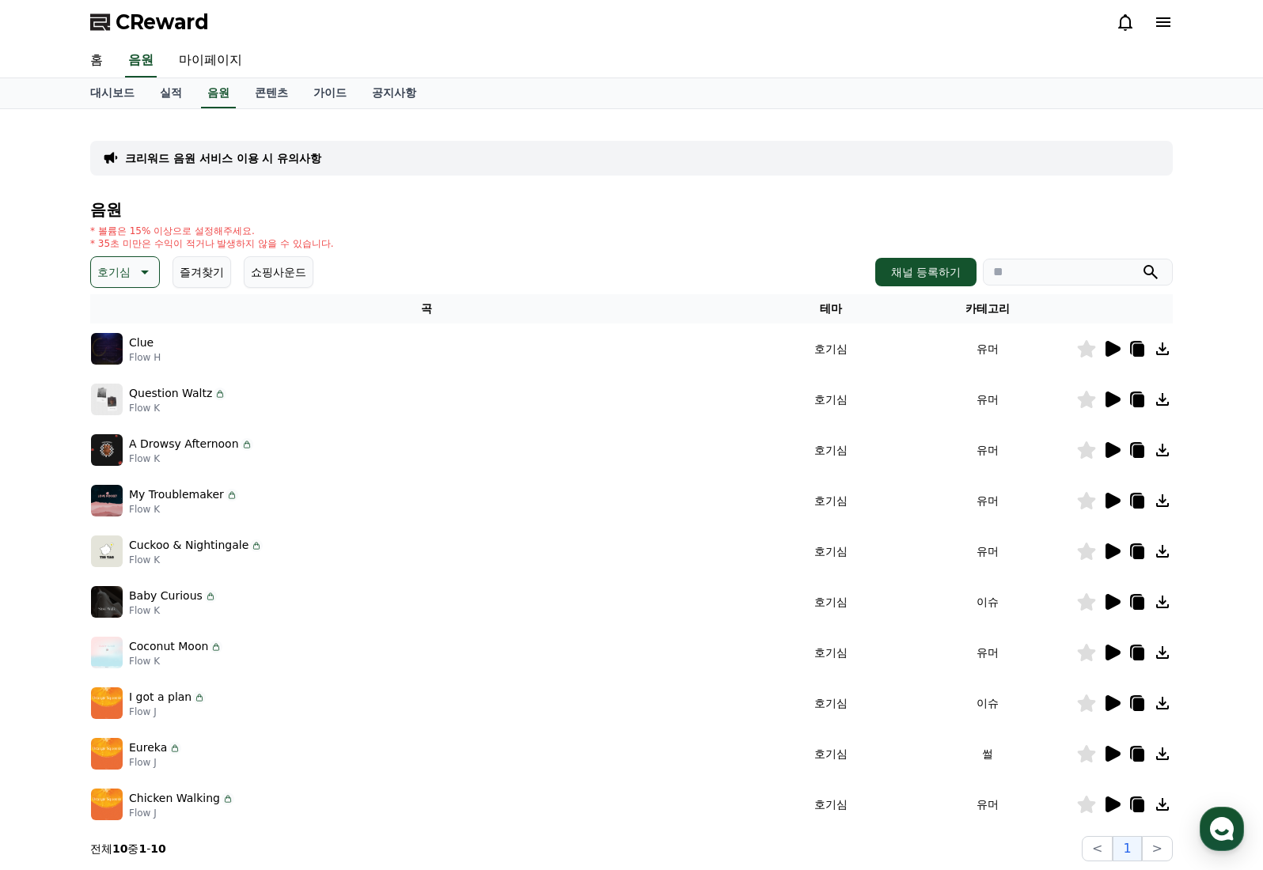
click at [1139, 347] on icon at bounding box center [1138, 350] width 11 height 13
